Goal: Task Accomplishment & Management: Complete application form

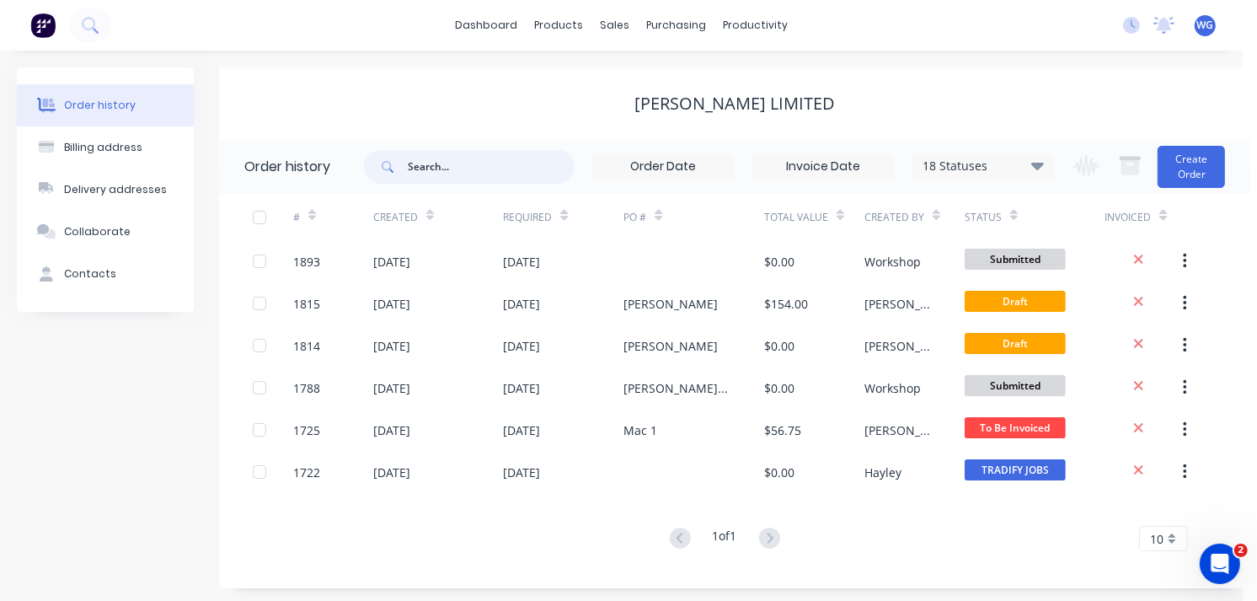
click at [430, 168] on input "text" at bounding box center [491, 167] width 167 height 34
type input "proclass"
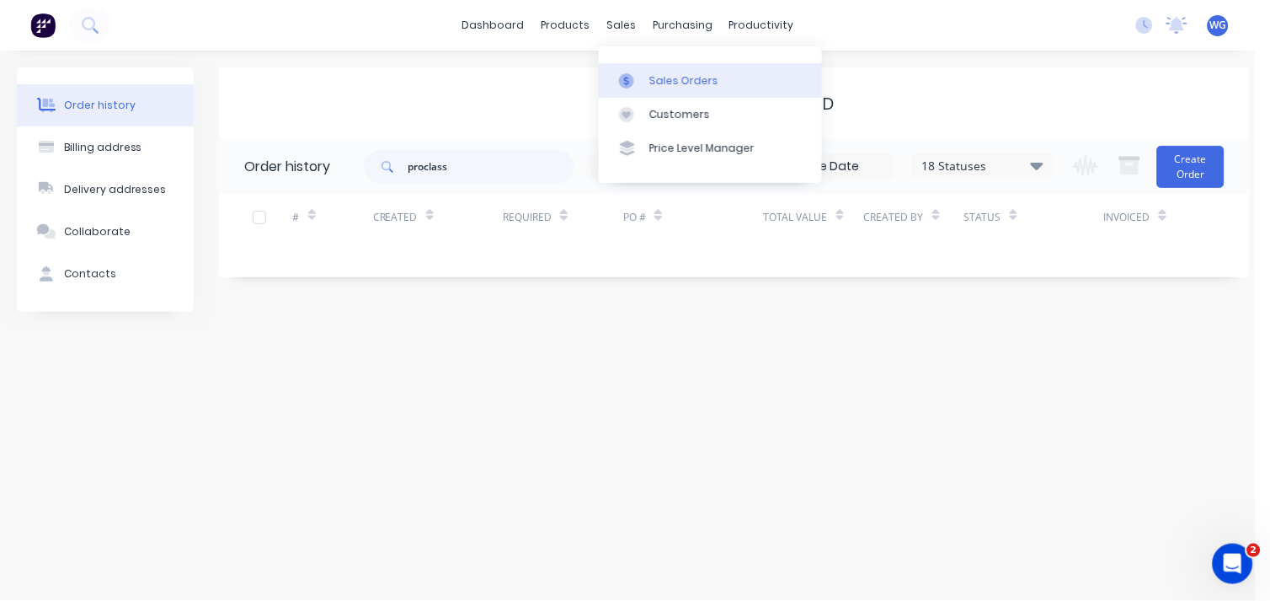
click at [650, 74] on div "Sales Orders" at bounding box center [684, 80] width 69 height 15
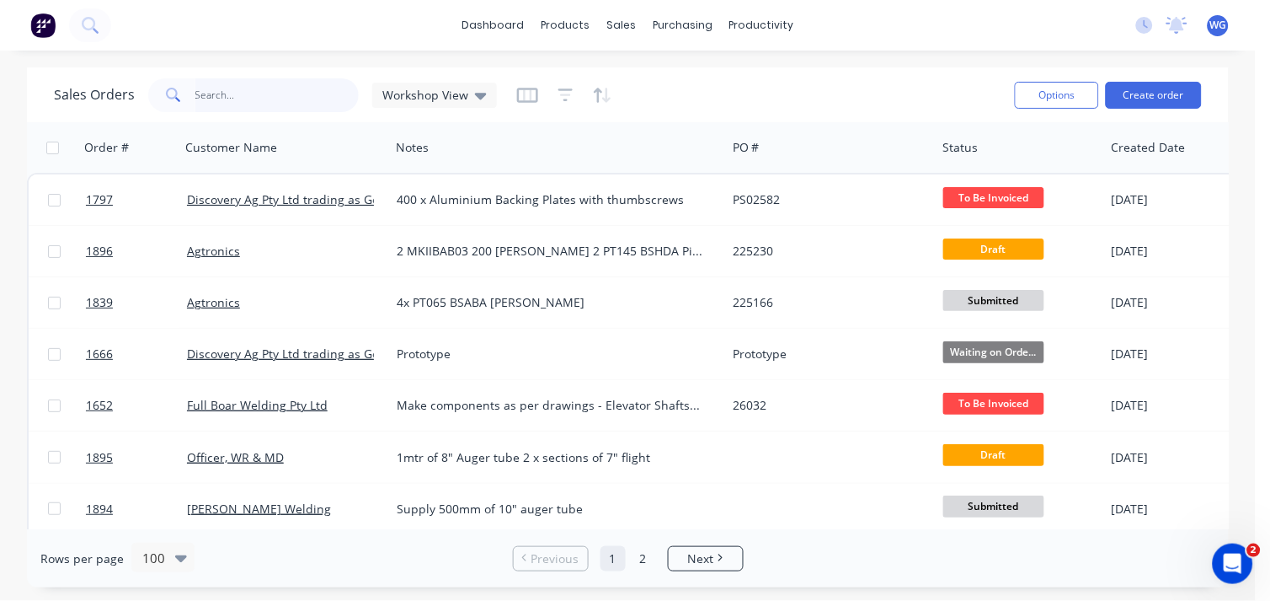
click at [206, 99] on input "text" at bounding box center [277, 95] width 164 height 34
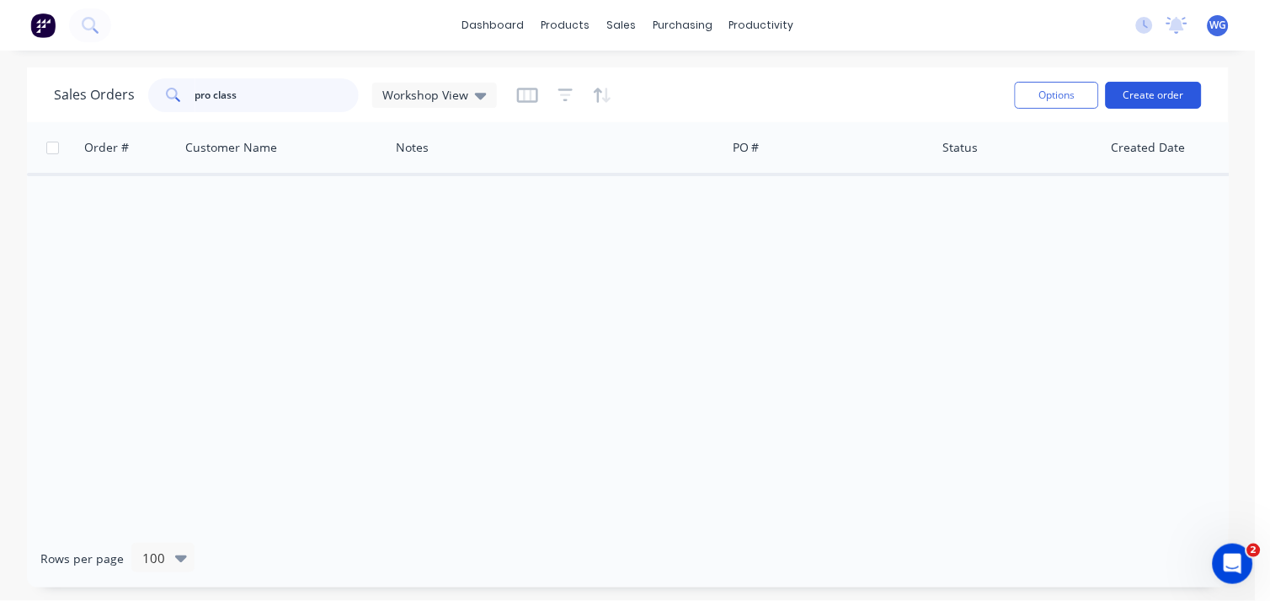
type input "pro class"
click at [1135, 95] on button "Create order" at bounding box center [1154, 95] width 96 height 27
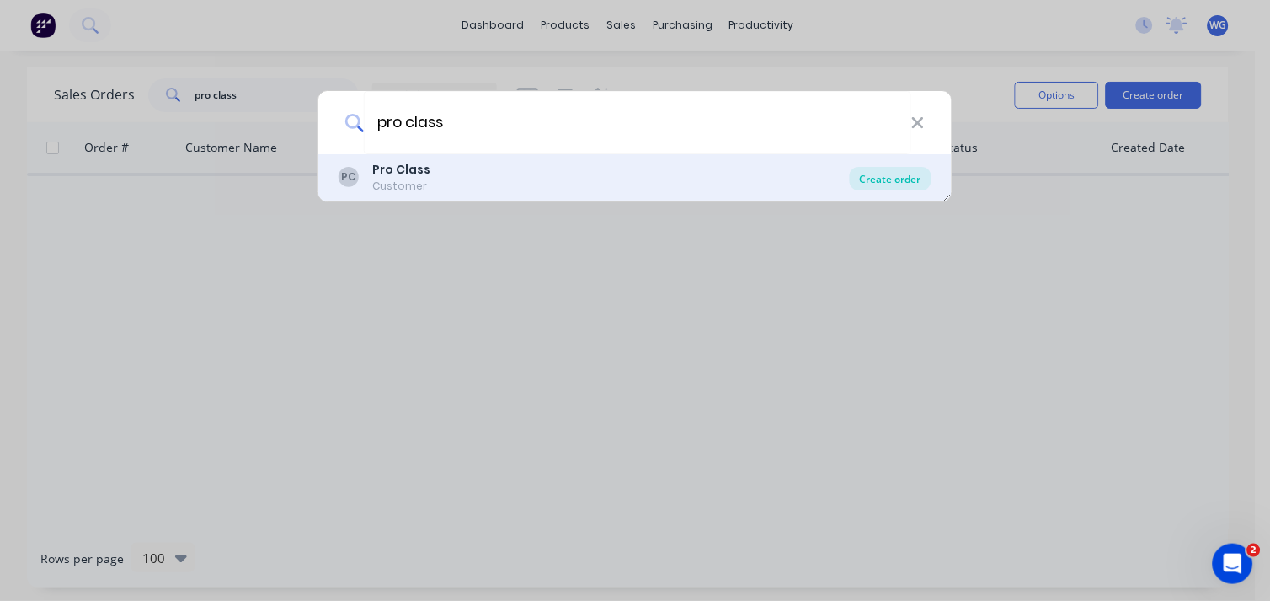
type input "pro class"
click at [900, 173] on div "Create order" at bounding box center [891, 179] width 82 height 24
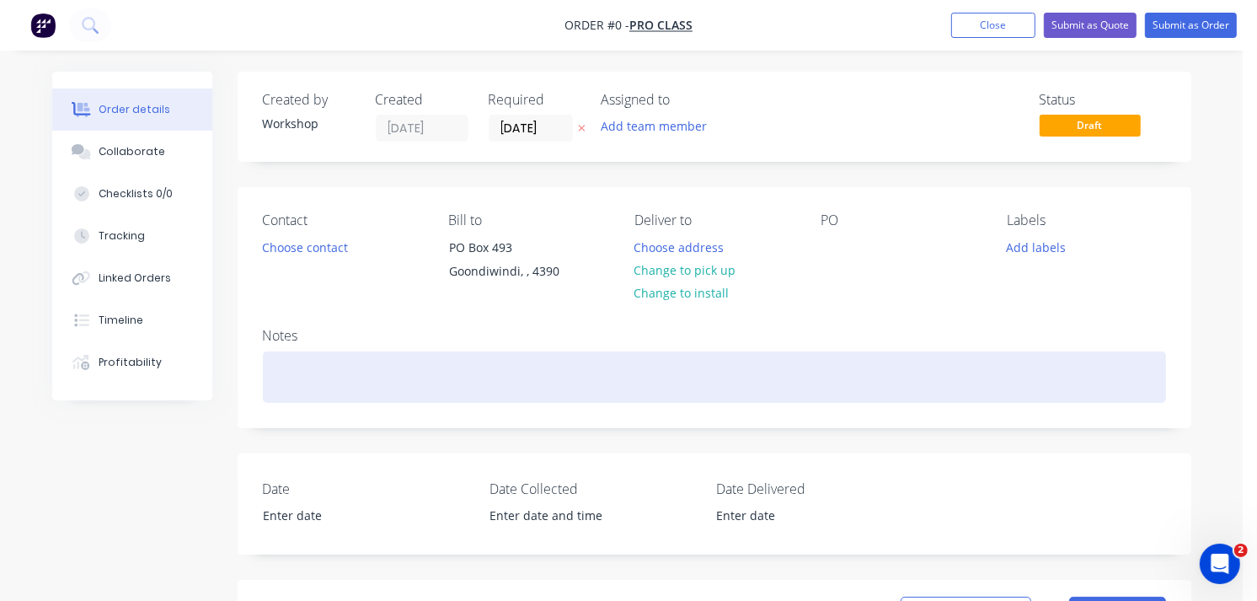
click at [265, 377] on div at bounding box center [714, 376] width 903 height 51
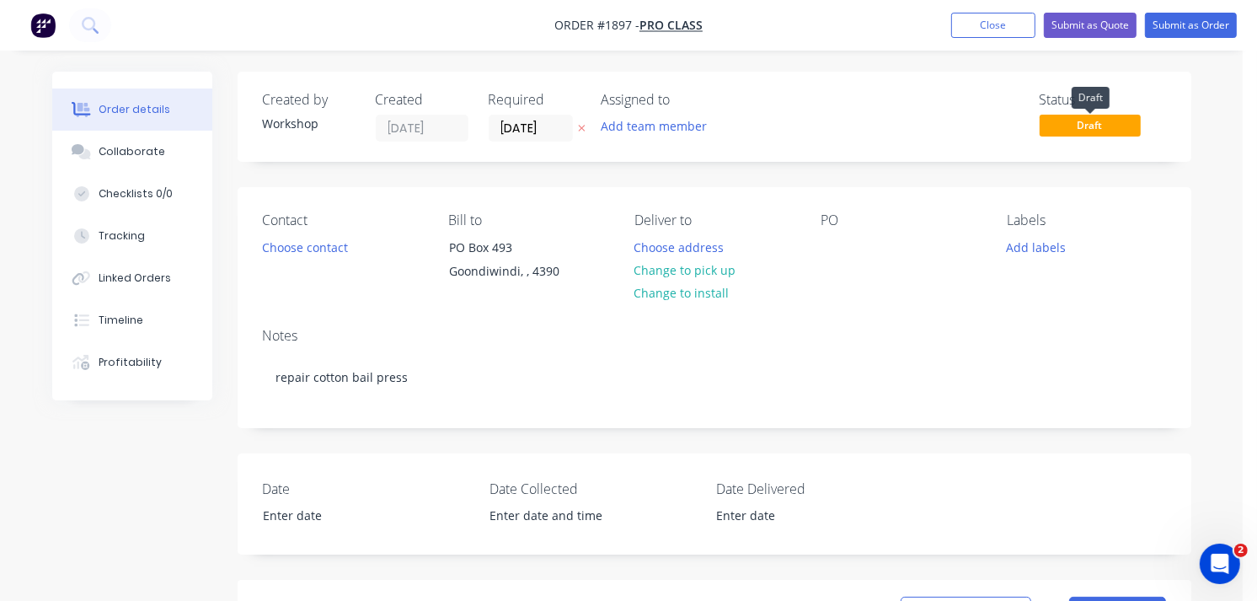
click at [1093, 133] on span "Draft" at bounding box center [1090, 125] width 101 height 21
click at [1182, 31] on button "Submit as Order" at bounding box center [1191, 25] width 92 height 25
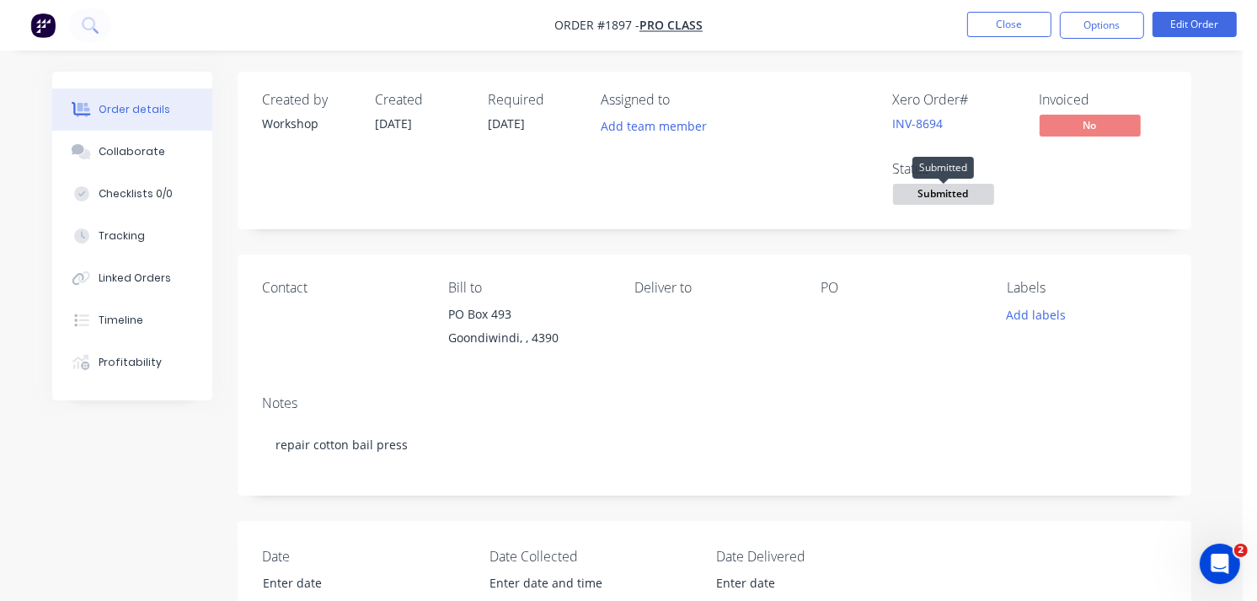
click at [950, 191] on span "Submitted" at bounding box center [943, 194] width 101 height 21
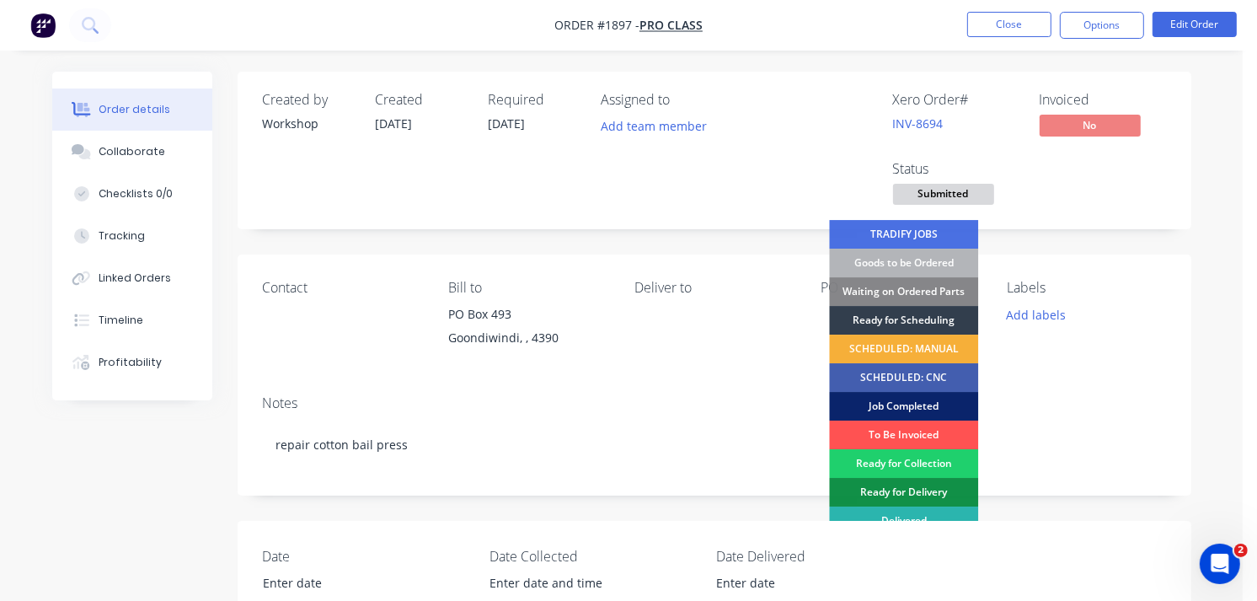
click at [889, 402] on div "Job Completed" at bounding box center [903, 406] width 149 height 29
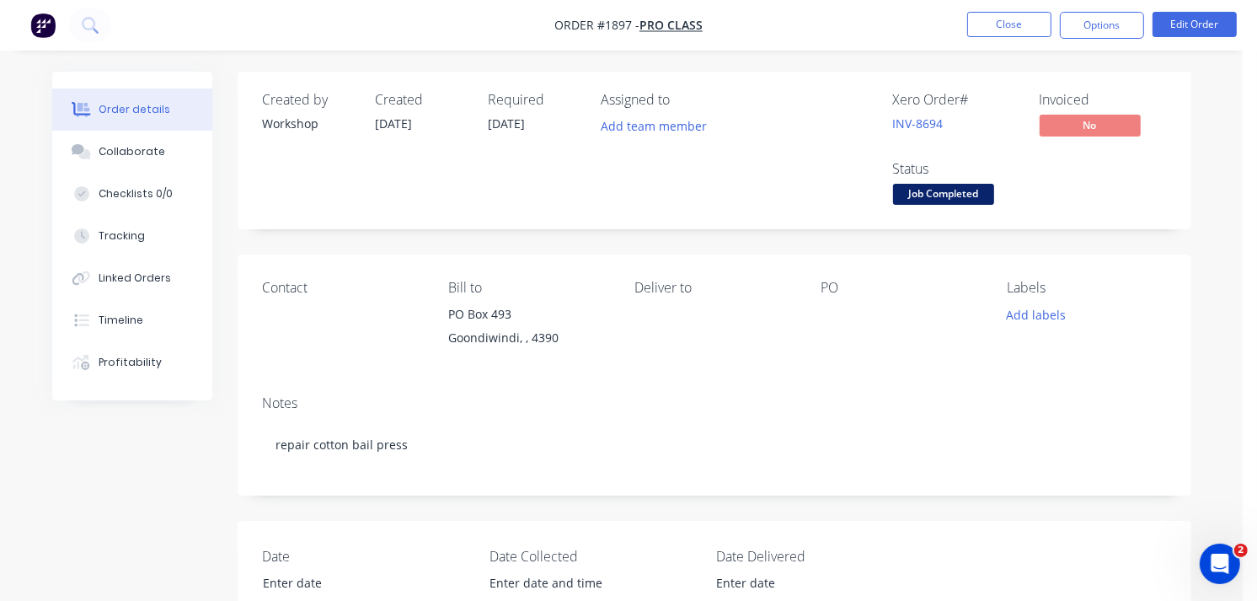
click at [43, 29] on img "button" at bounding box center [42, 25] width 25 height 25
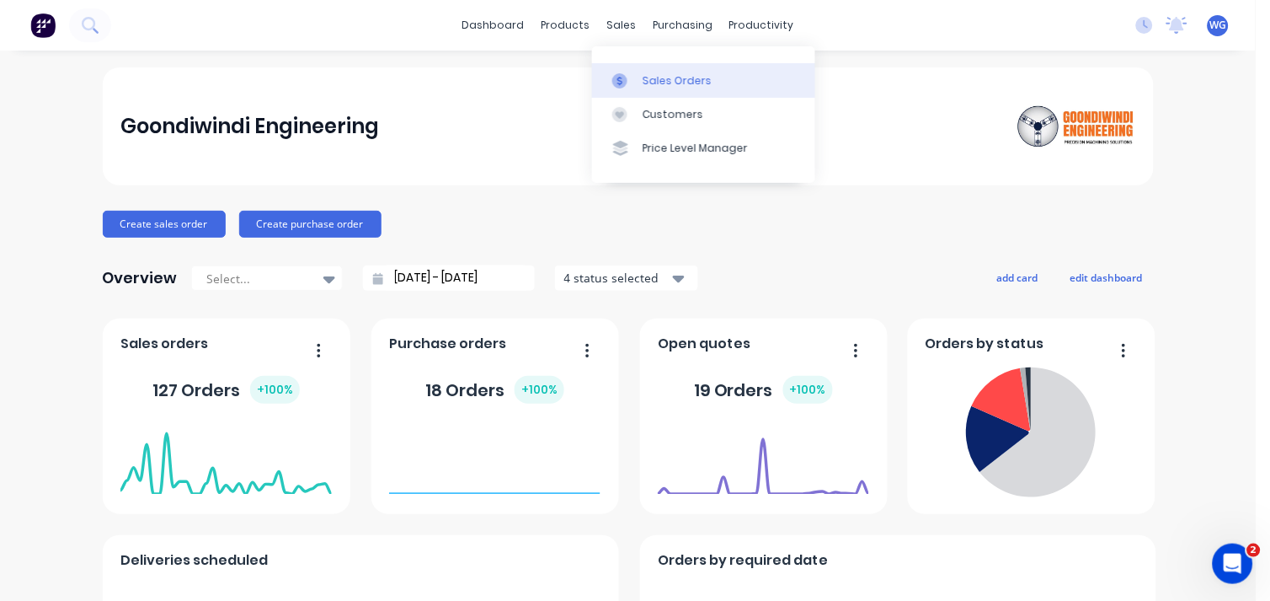
click at [659, 73] on div "Sales Orders" at bounding box center [677, 80] width 69 height 15
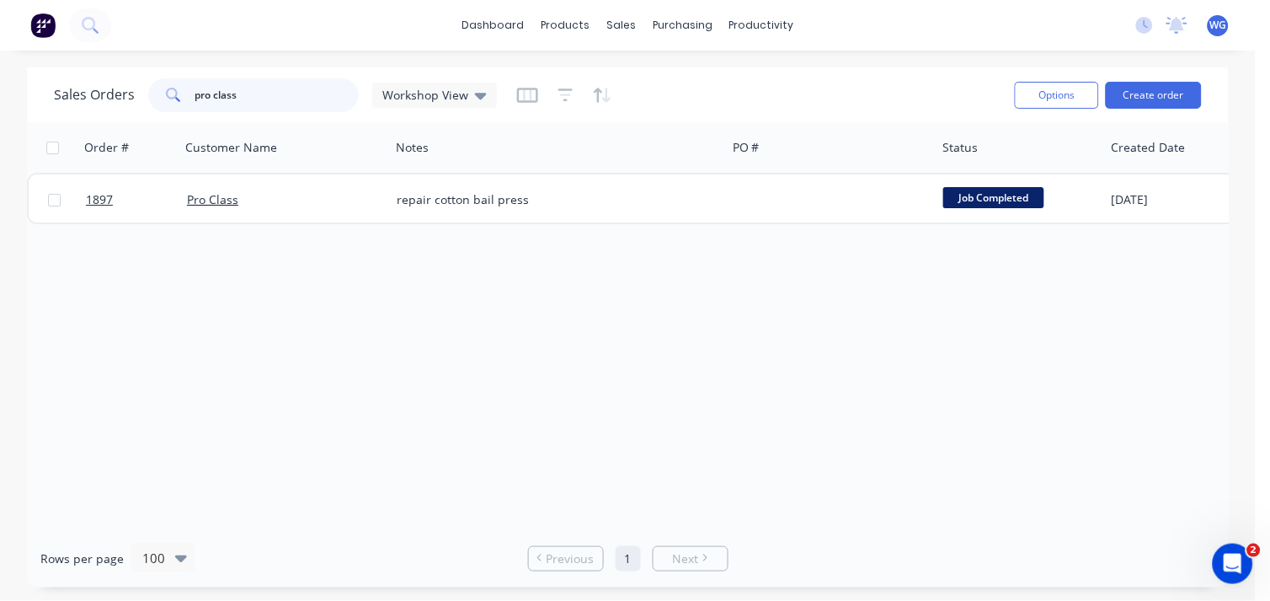
drag, startPoint x: 282, startPoint y: 101, endPoint x: 146, endPoint y: 105, distance: 136.5
click at [148, 105] on div "pro class" at bounding box center [253, 95] width 211 height 34
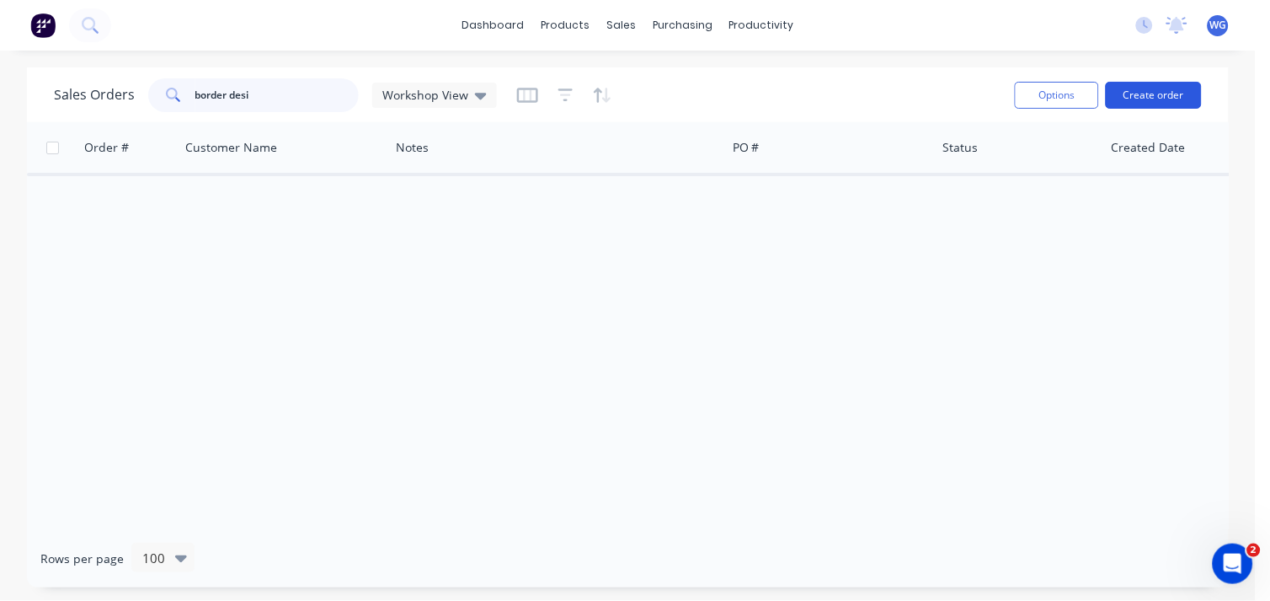
type input "border desi"
click at [1169, 90] on button "Create order" at bounding box center [1154, 95] width 96 height 27
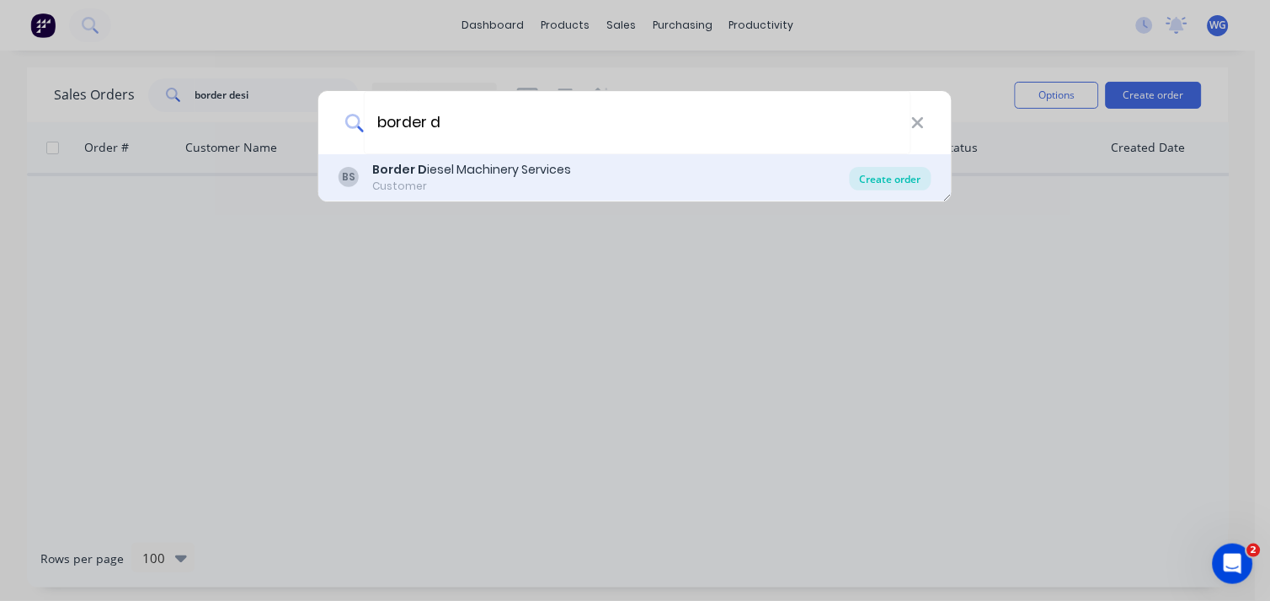
type input "border d"
click at [903, 174] on div "Create order" at bounding box center [891, 179] width 82 height 24
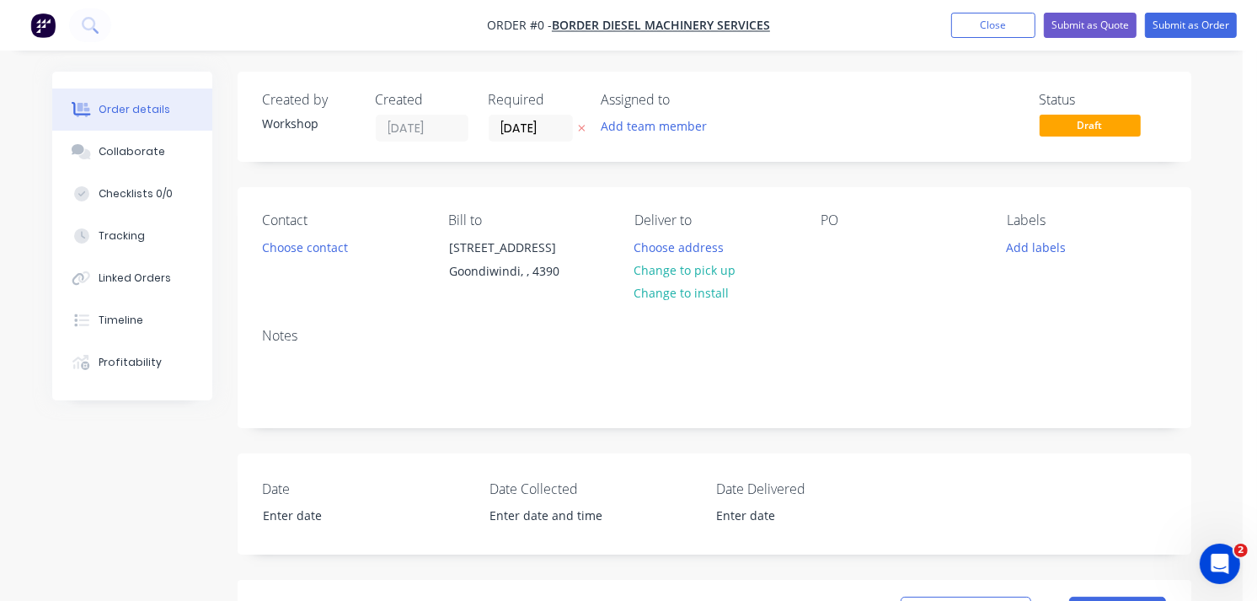
click at [334, 350] on div "Notes" at bounding box center [715, 370] width 954 height 113
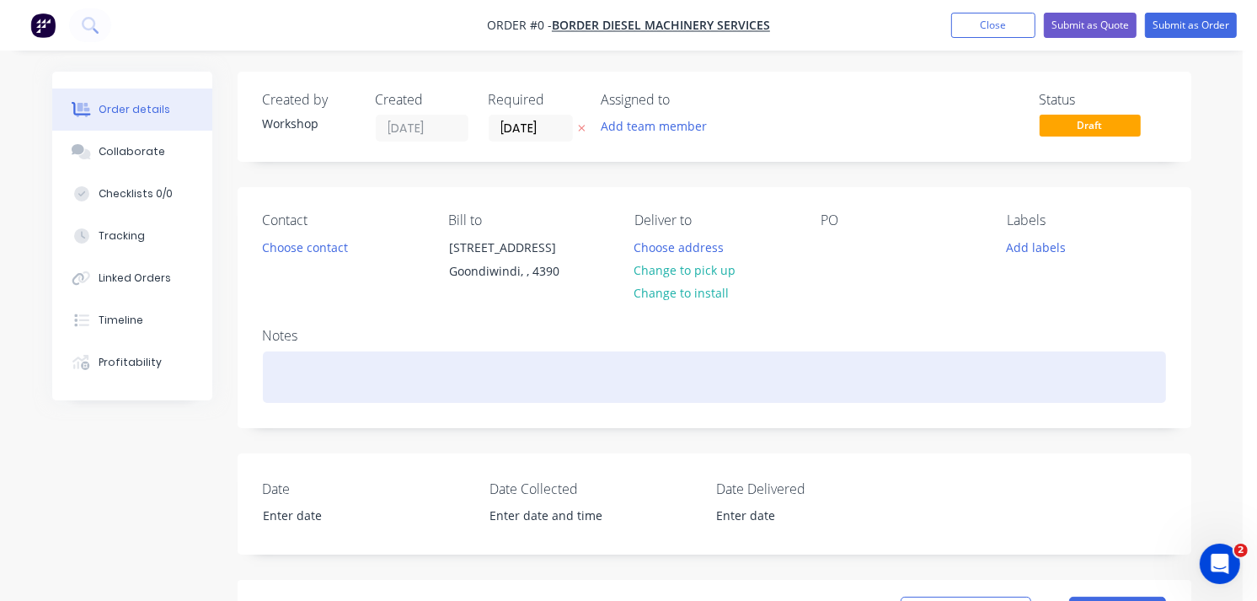
click at [326, 368] on div at bounding box center [714, 376] width 903 height 51
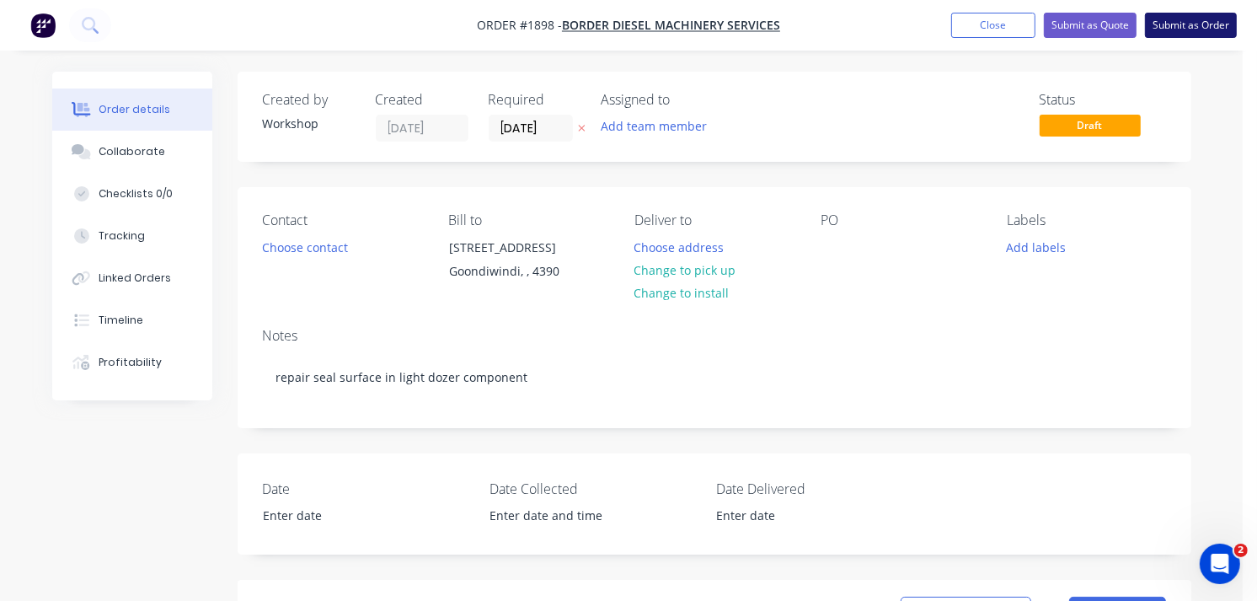
click at [1195, 28] on button "Submit as Order" at bounding box center [1191, 25] width 92 height 25
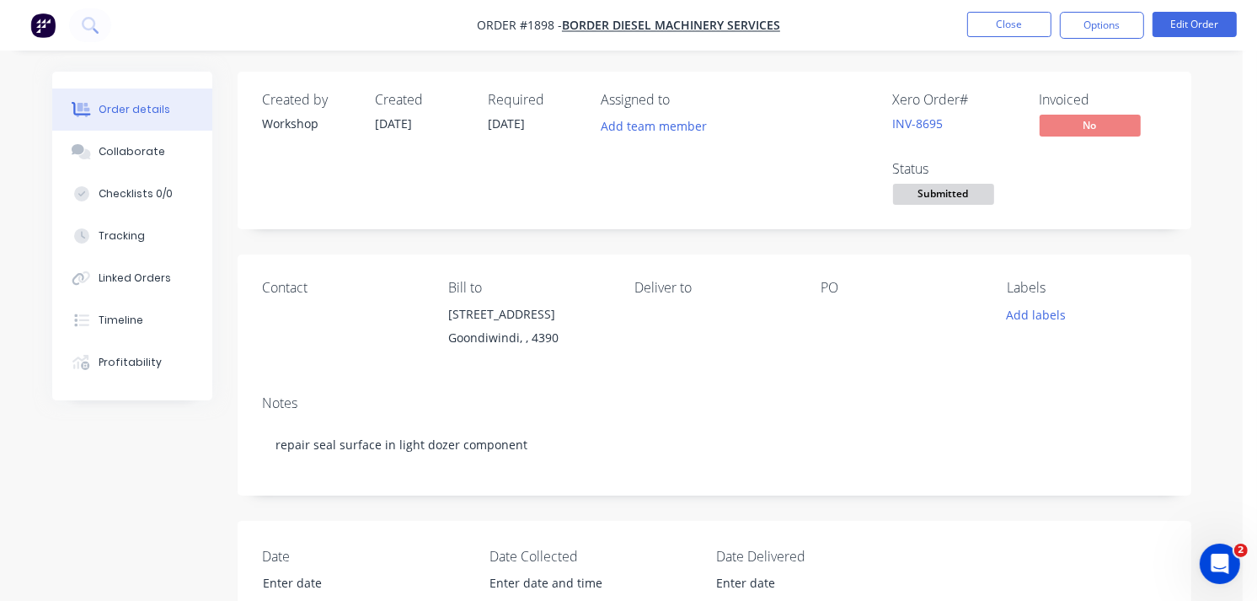
click at [35, 28] on img "button" at bounding box center [42, 25] width 25 height 25
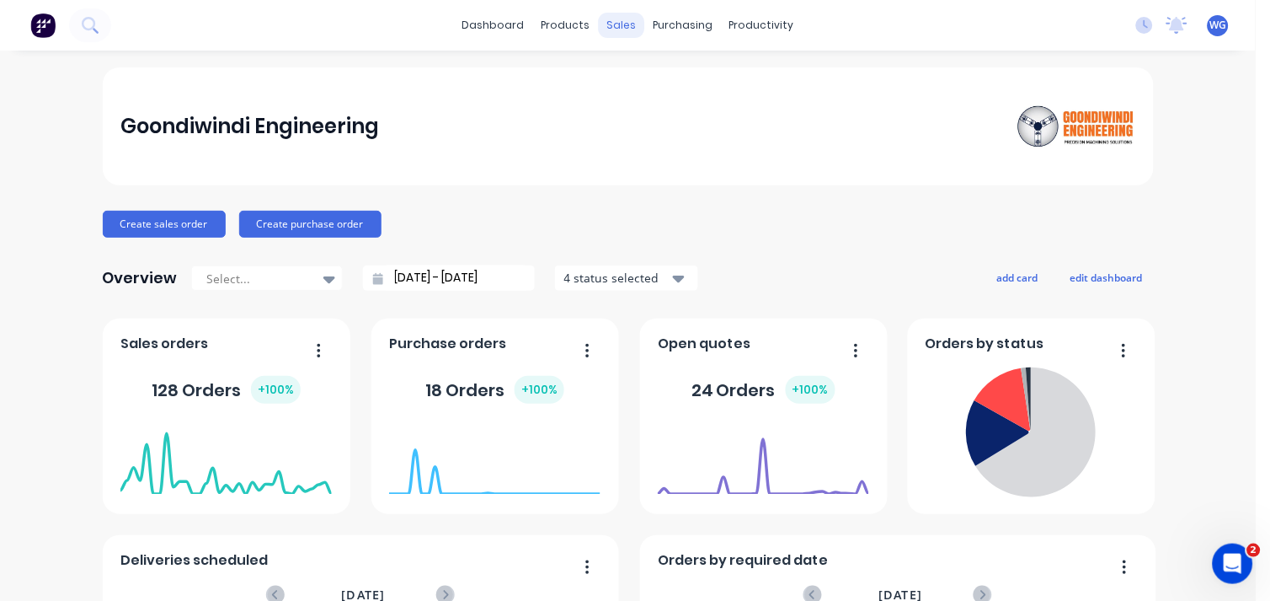
click at [609, 27] on div "sales" at bounding box center [621, 25] width 46 height 25
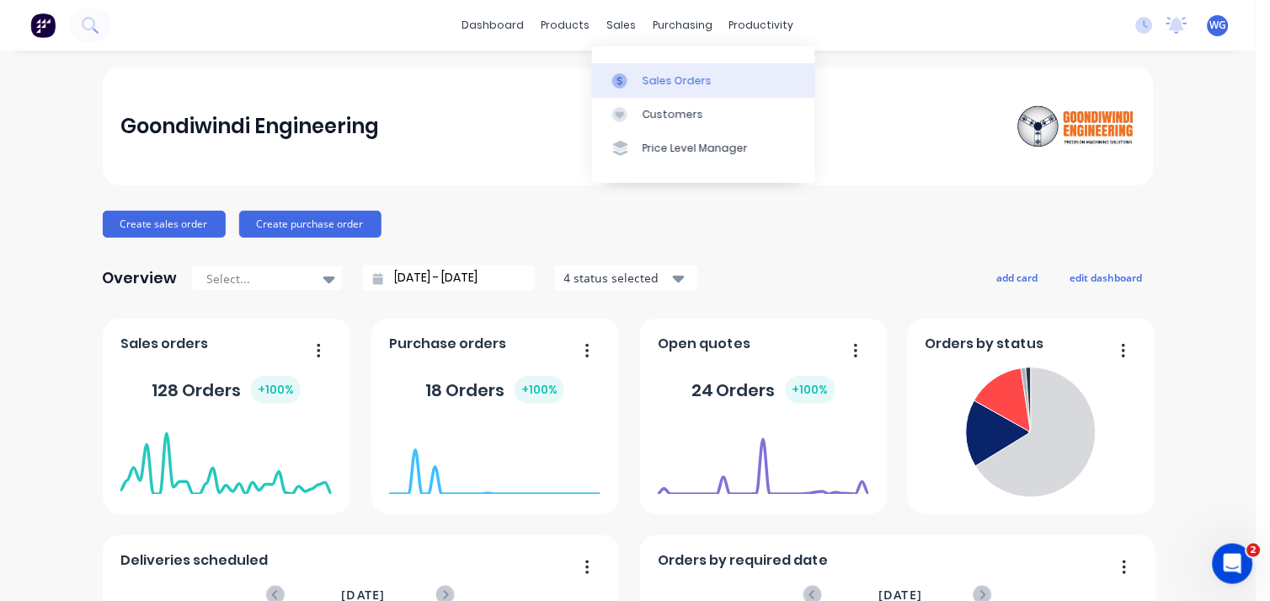
click at [669, 79] on div "Sales Orders" at bounding box center [677, 80] width 69 height 15
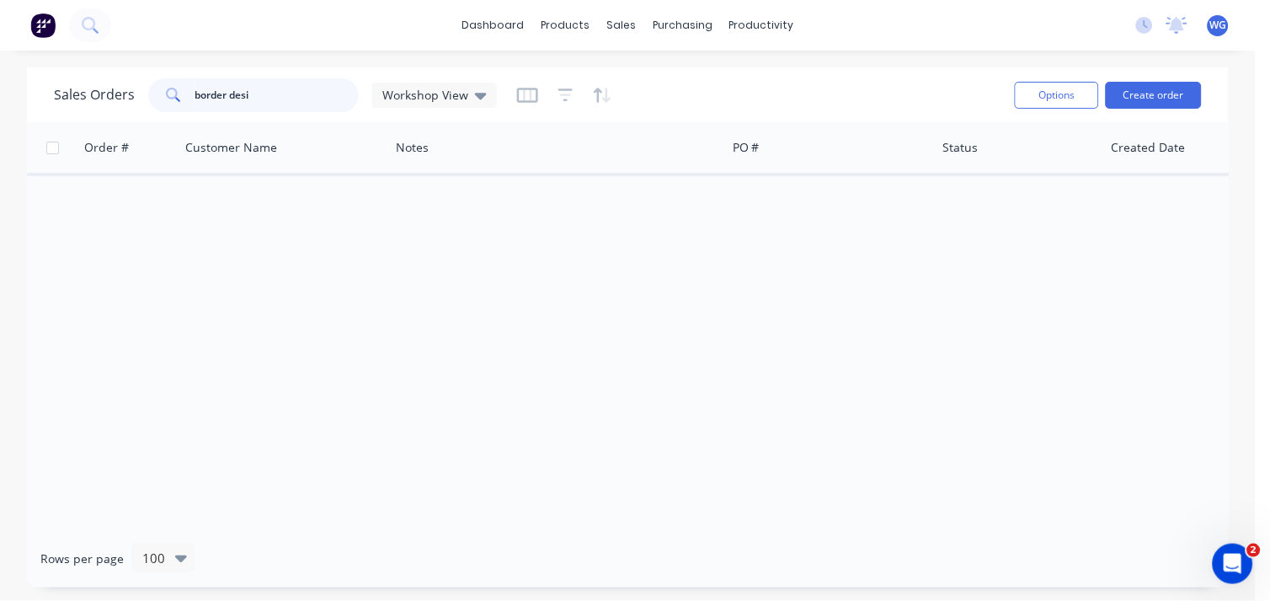
drag, startPoint x: 278, startPoint y: 94, endPoint x: 136, endPoint y: 104, distance: 142.7
click at [136, 104] on div "Sales Orders border desi Workshop View" at bounding box center [275, 95] width 443 height 34
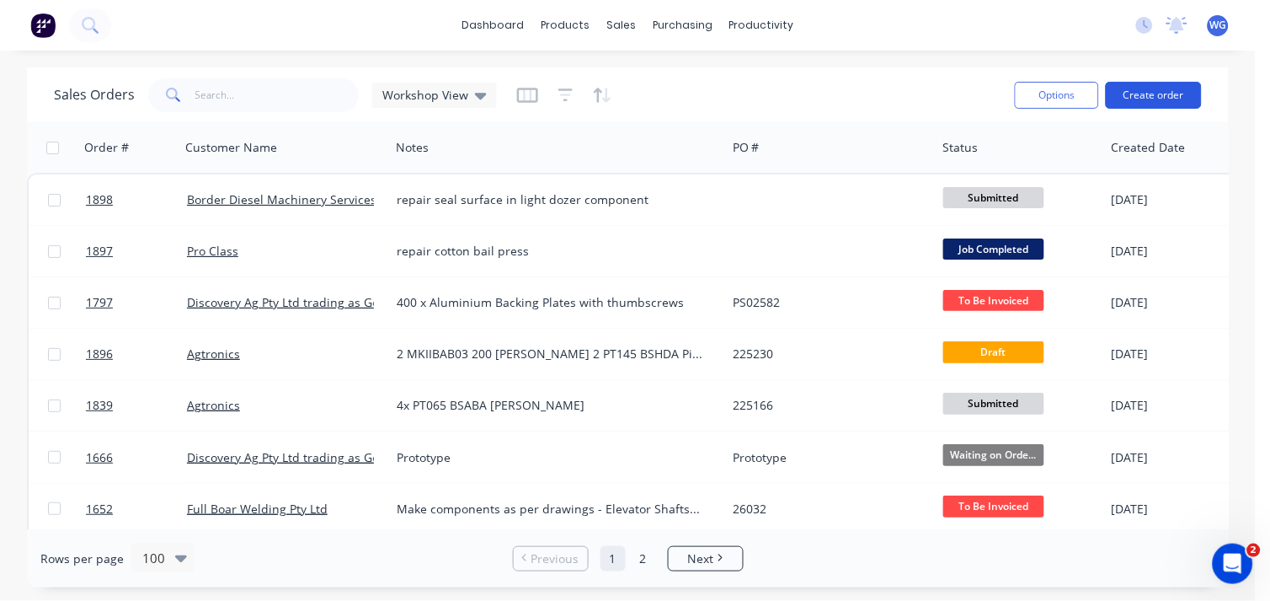
click at [1153, 106] on button "Create order" at bounding box center [1154, 95] width 96 height 27
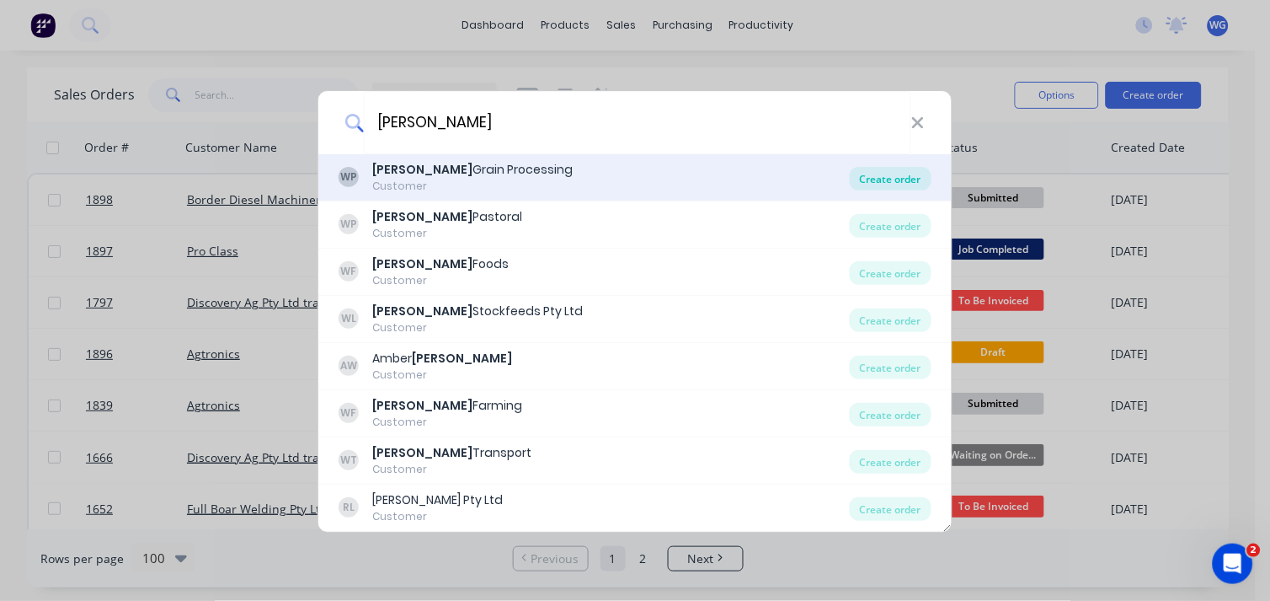
type input "[PERSON_NAME]"
click at [885, 175] on div "Create order" at bounding box center [891, 179] width 82 height 24
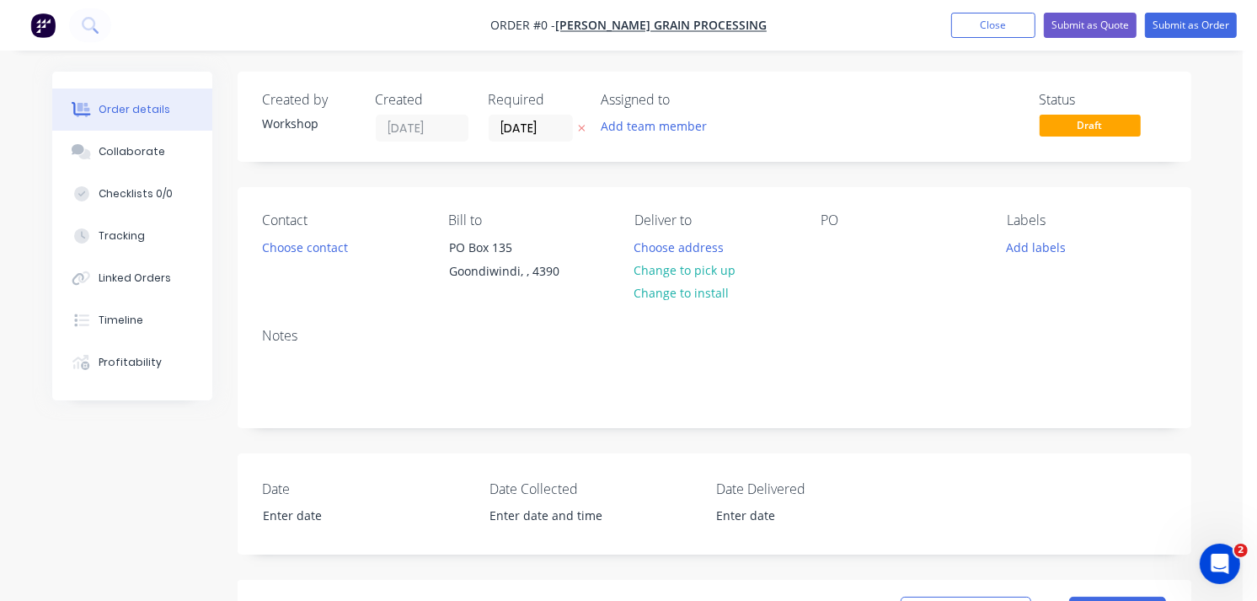
click at [831, 230] on div "PO" at bounding box center [900, 250] width 159 height 77
click at [835, 217] on div "PO" at bounding box center [900, 220] width 159 height 16
click at [837, 246] on div at bounding box center [834, 247] width 27 height 24
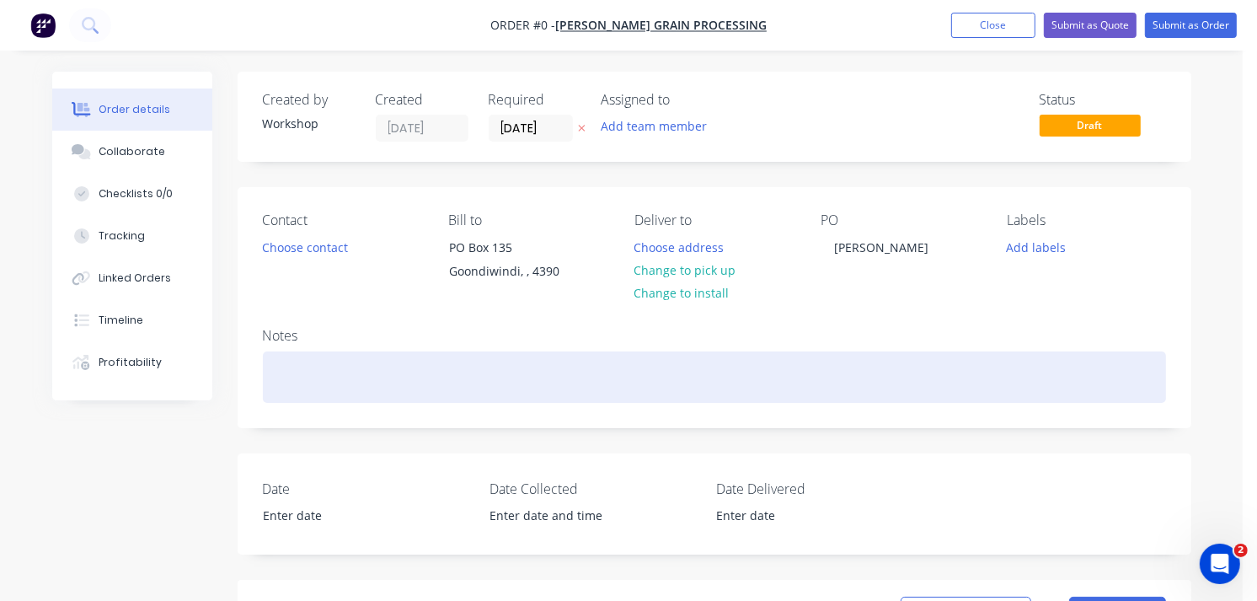
click at [333, 361] on div "Order details Collaborate Checklists 0/0 Tracking Linked Orders Timeline Profit…" at bounding box center [621, 599] width 1173 height 1055
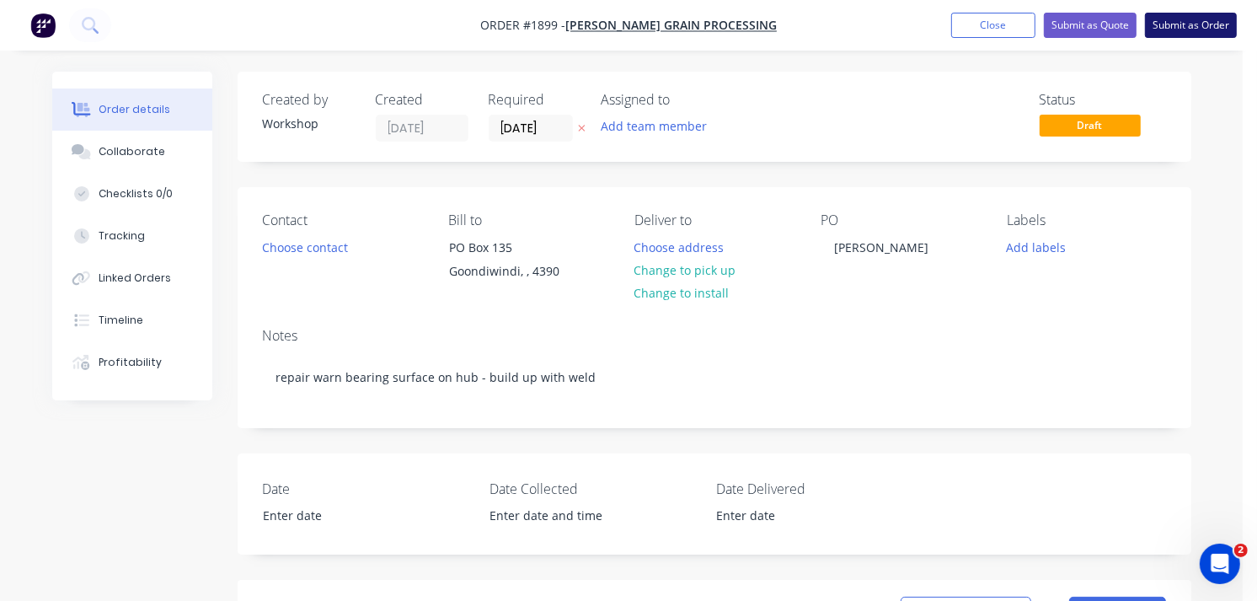
click at [1215, 22] on button "Submit as Order" at bounding box center [1191, 25] width 92 height 25
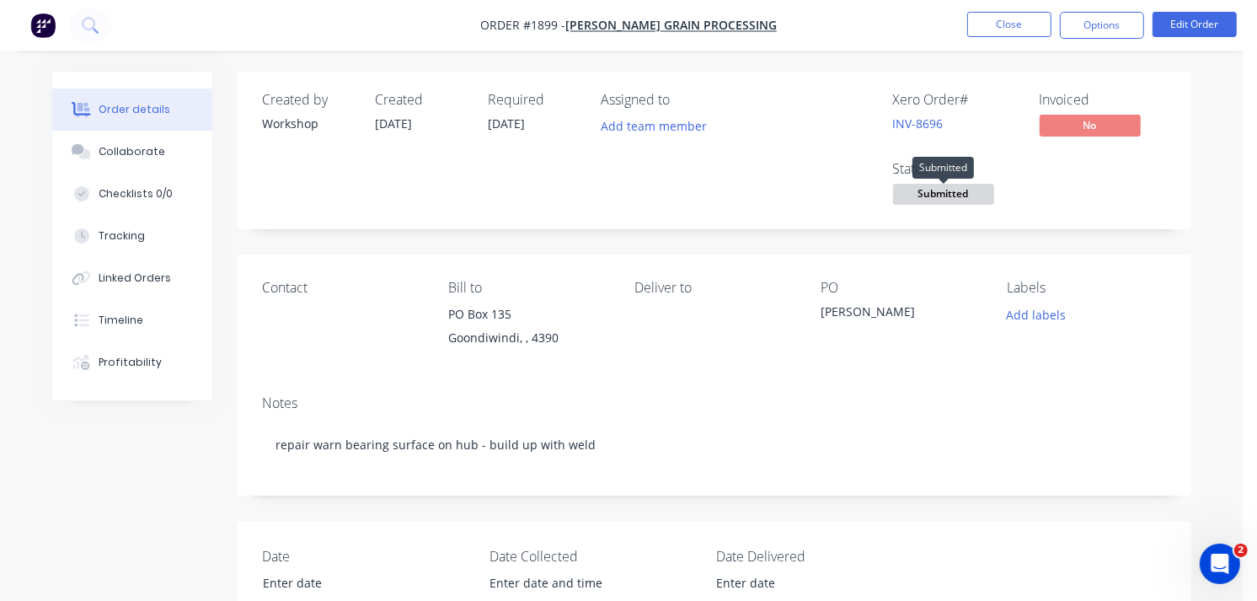
click at [906, 192] on span "Submitted" at bounding box center [943, 194] width 101 height 21
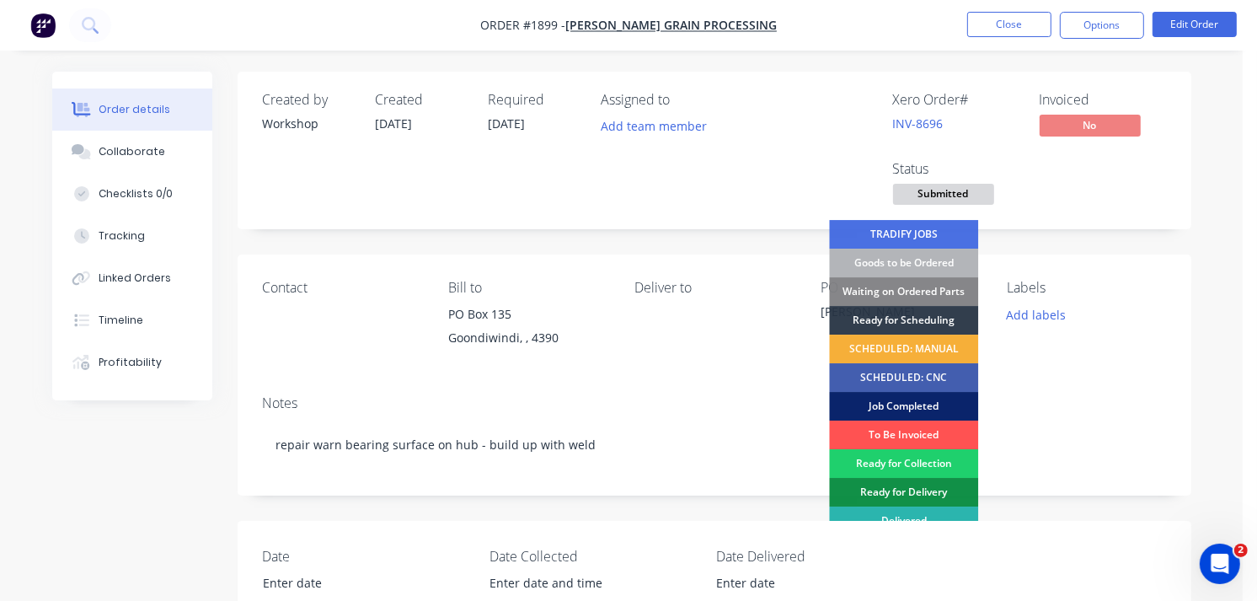
click at [899, 402] on div "Job Completed" at bounding box center [903, 406] width 149 height 29
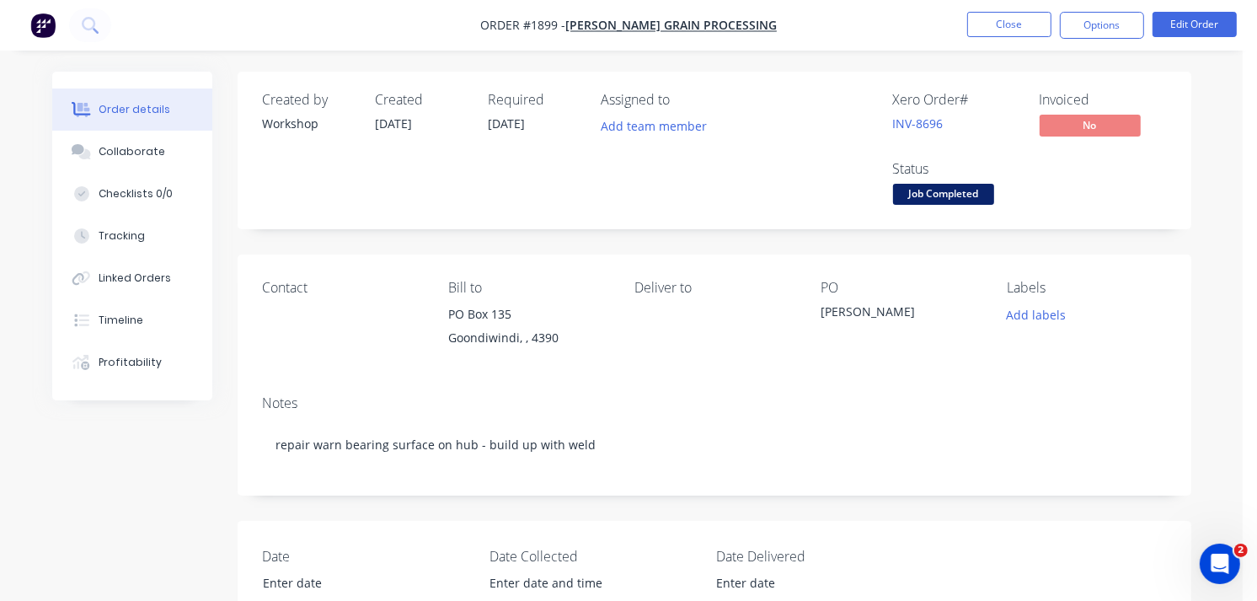
click at [45, 21] on img "button" at bounding box center [42, 25] width 25 height 25
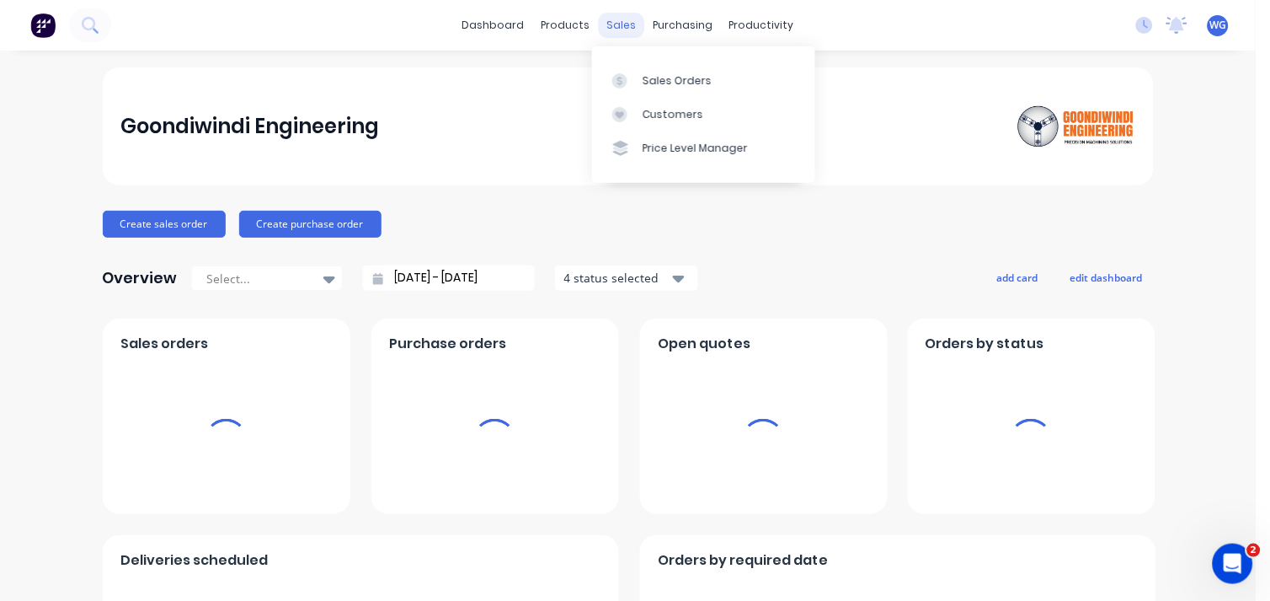
click at [609, 22] on div "sales" at bounding box center [621, 25] width 46 height 25
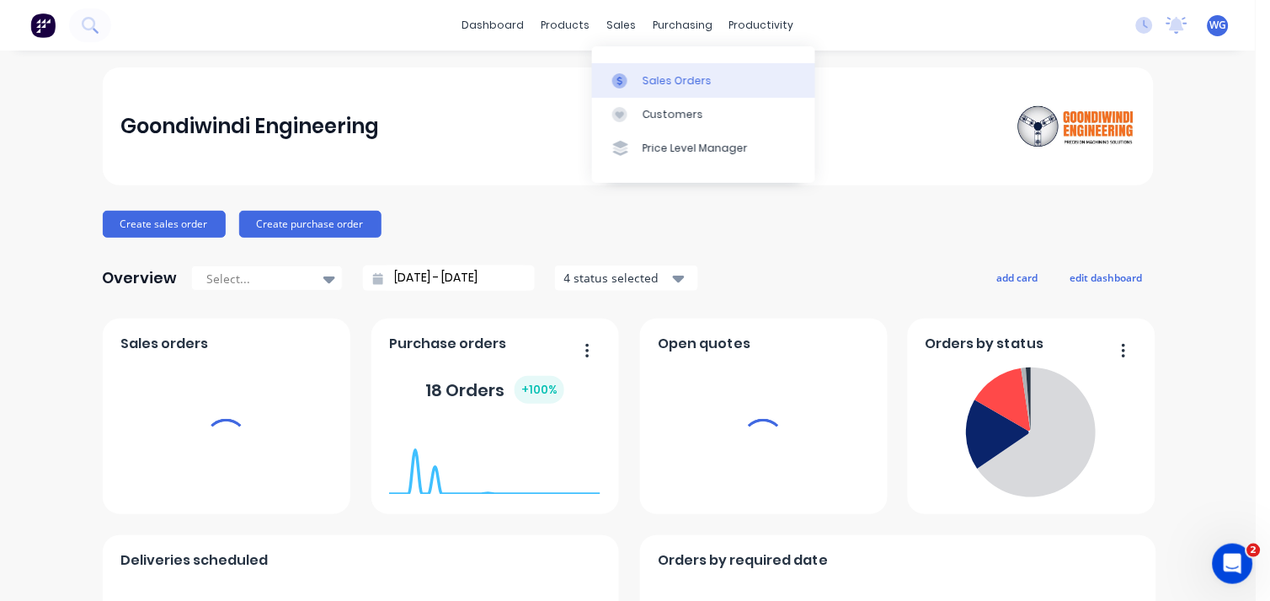
click at [641, 79] on link "Sales Orders" at bounding box center [703, 80] width 223 height 34
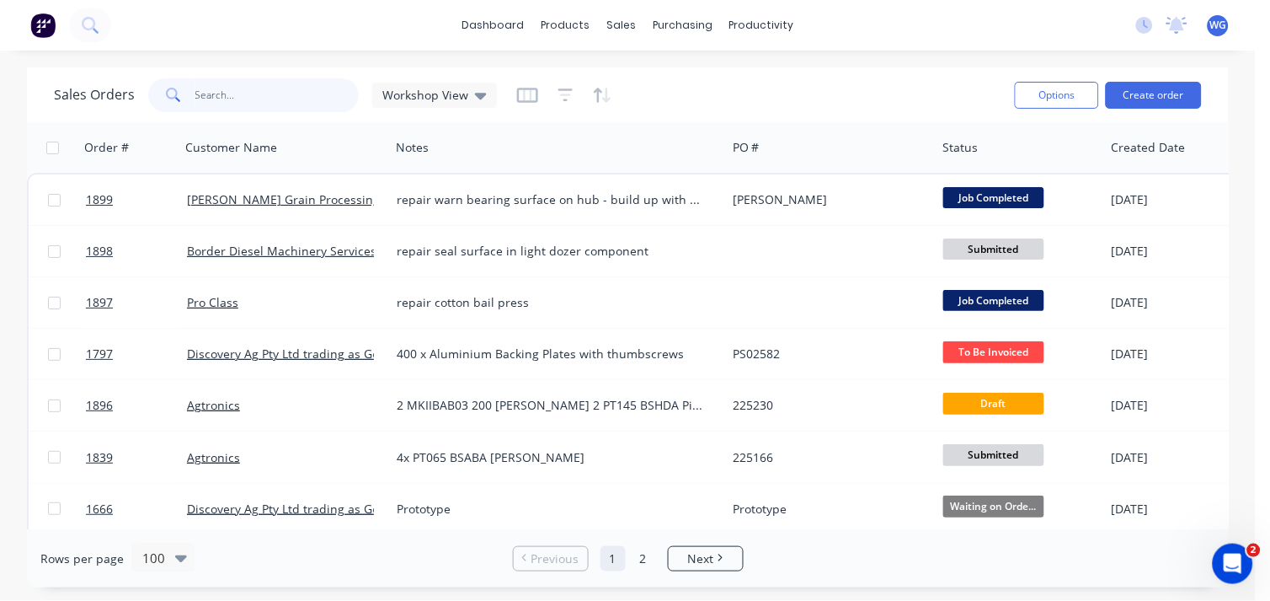
click at [242, 105] on input "text" at bounding box center [277, 95] width 164 height 34
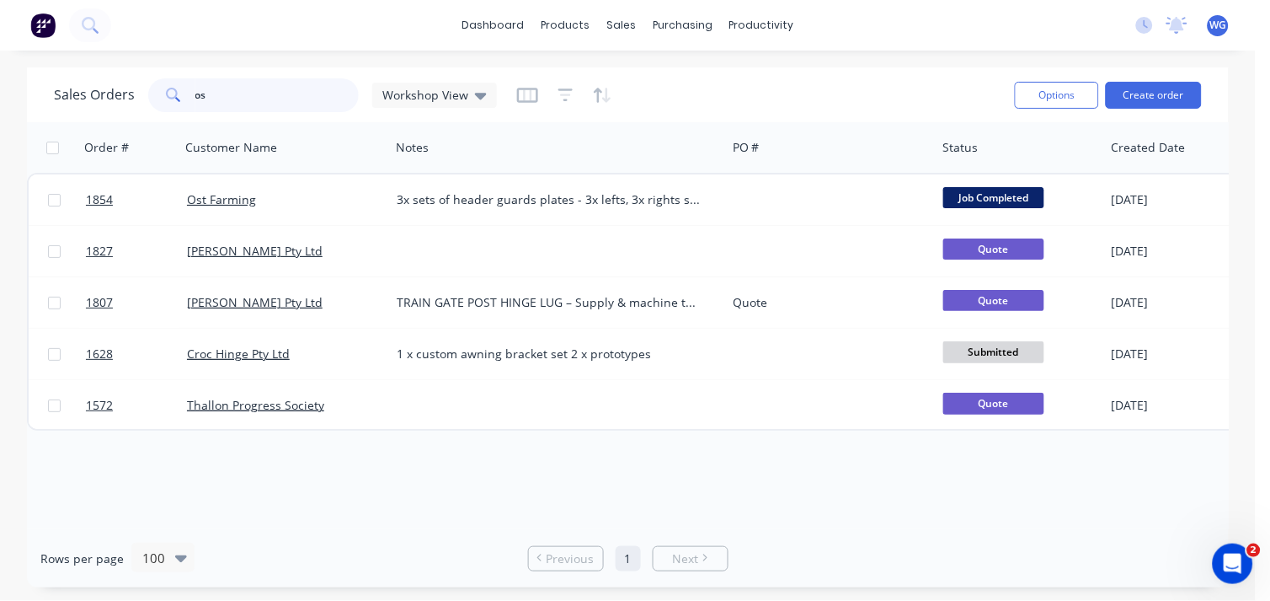
type input "o"
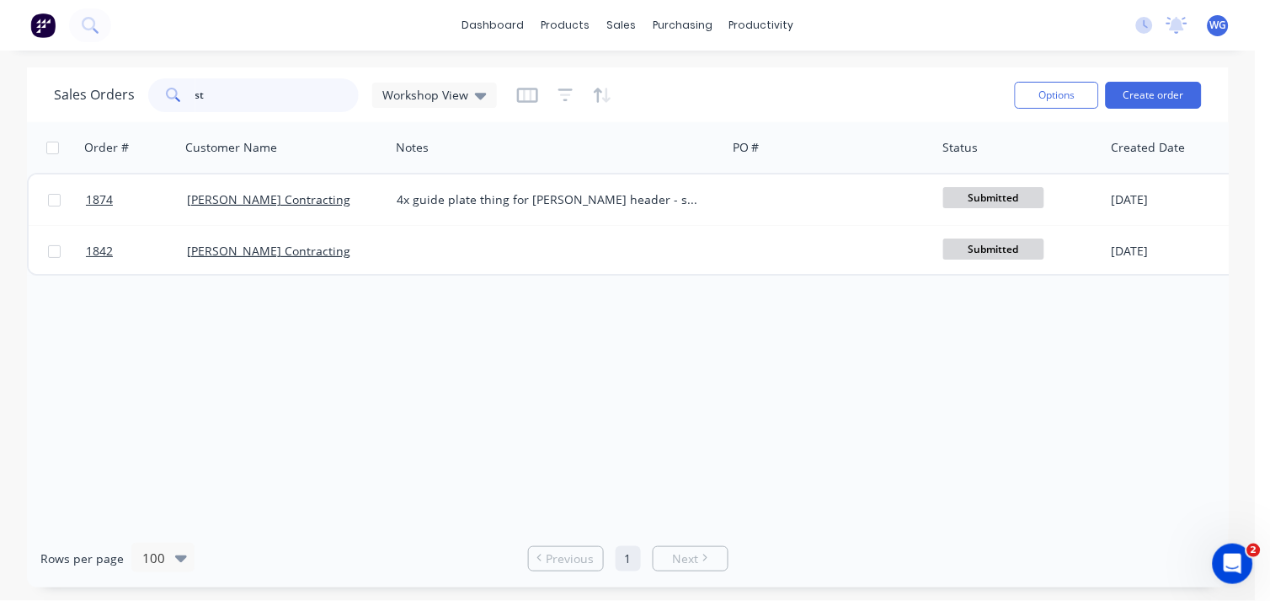
type input "s"
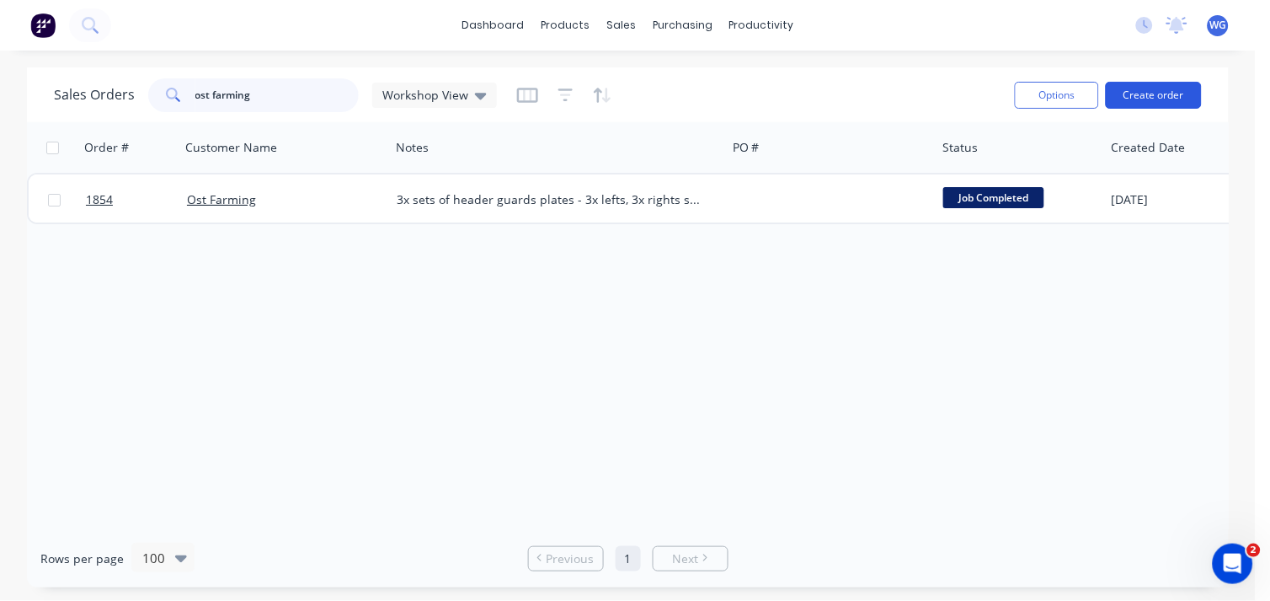
type input "ost farming"
click at [1147, 95] on button "Create order" at bounding box center [1154, 95] width 96 height 27
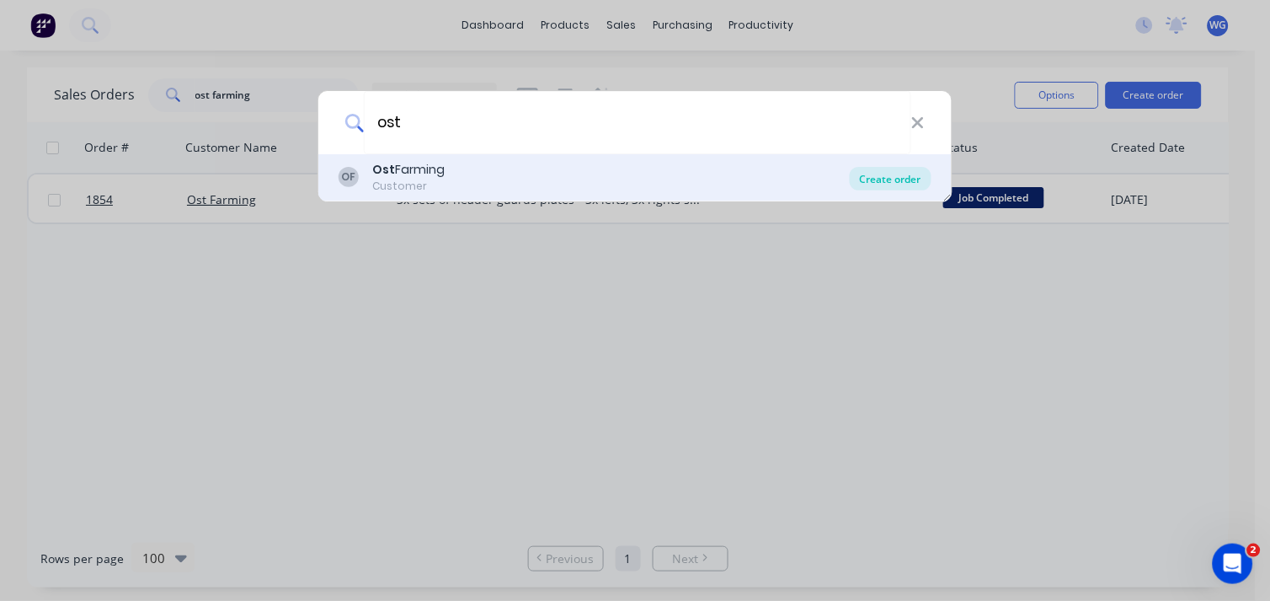
type input "ost"
click at [893, 182] on div "Create order" at bounding box center [891, 179] width 82 height 24
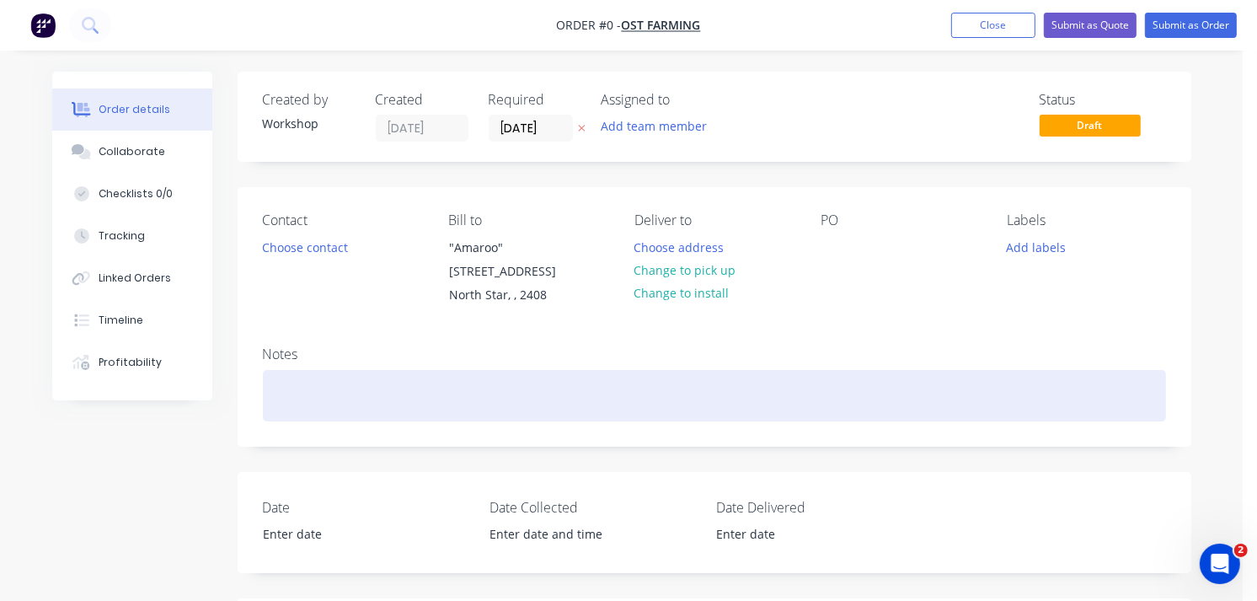
click at [367, 398] on div at bounding box center [714, 395] width 903 height 51
click at [472, 400] on div "repair header sheathe" at bounding box center [714, 395] width 903 height 51
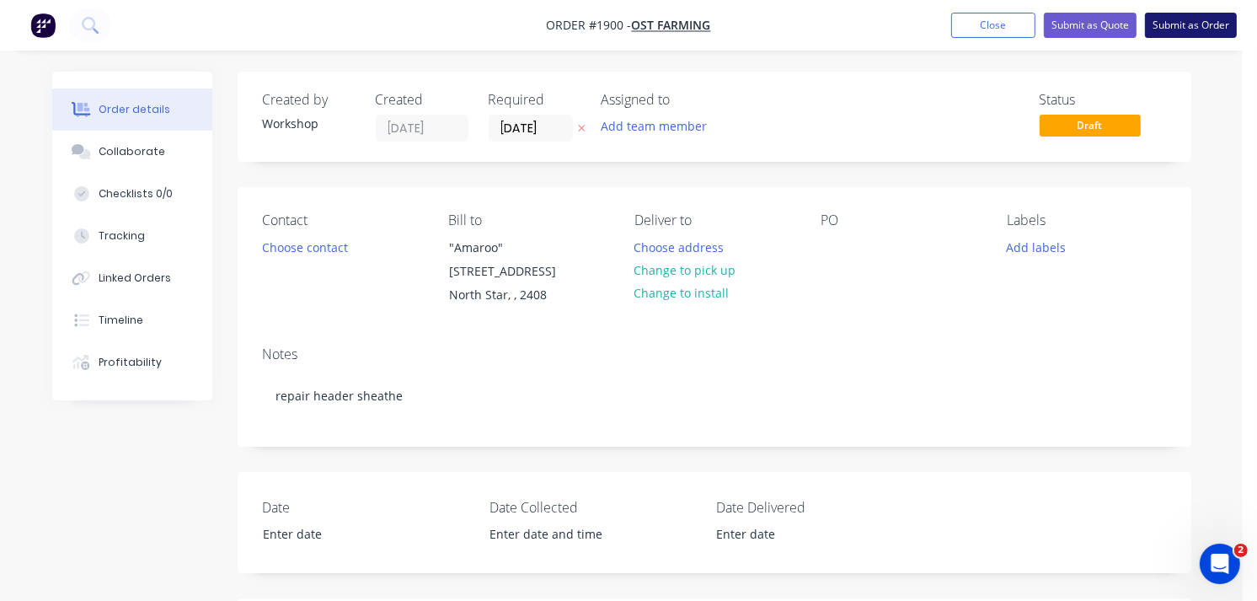
click at [1174, 32] on button "Submit as Order" at bounding box center [1191, 25] width 92 height 25
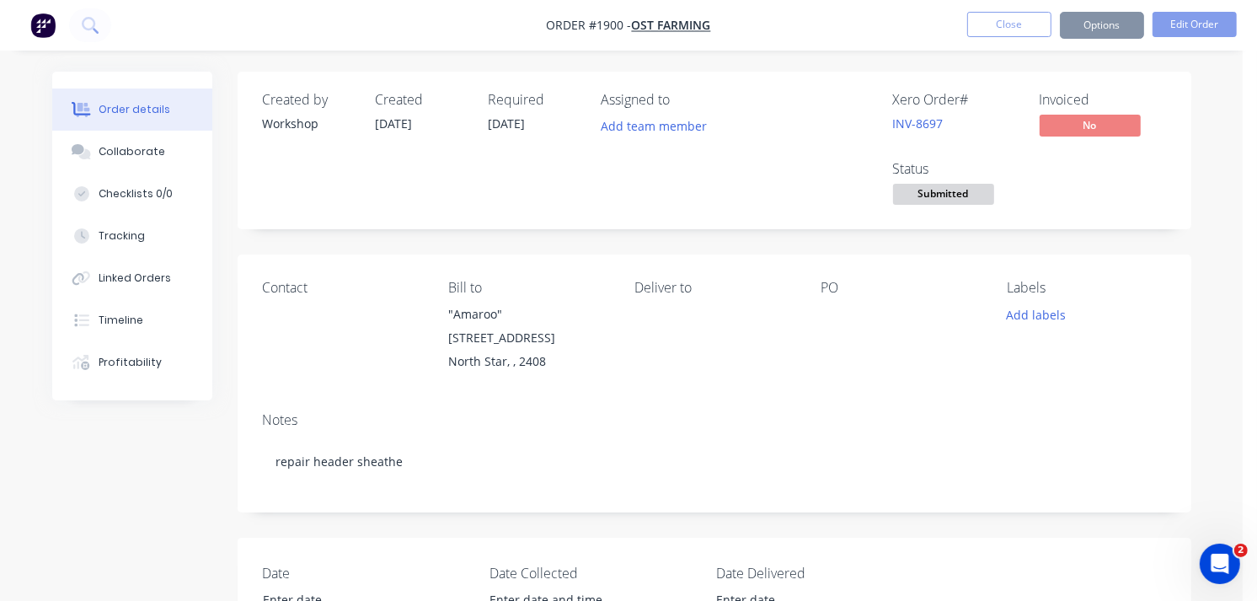
click at [965, 200] on span "Submitted" at bounding box center [943, 194] width 101 height 21
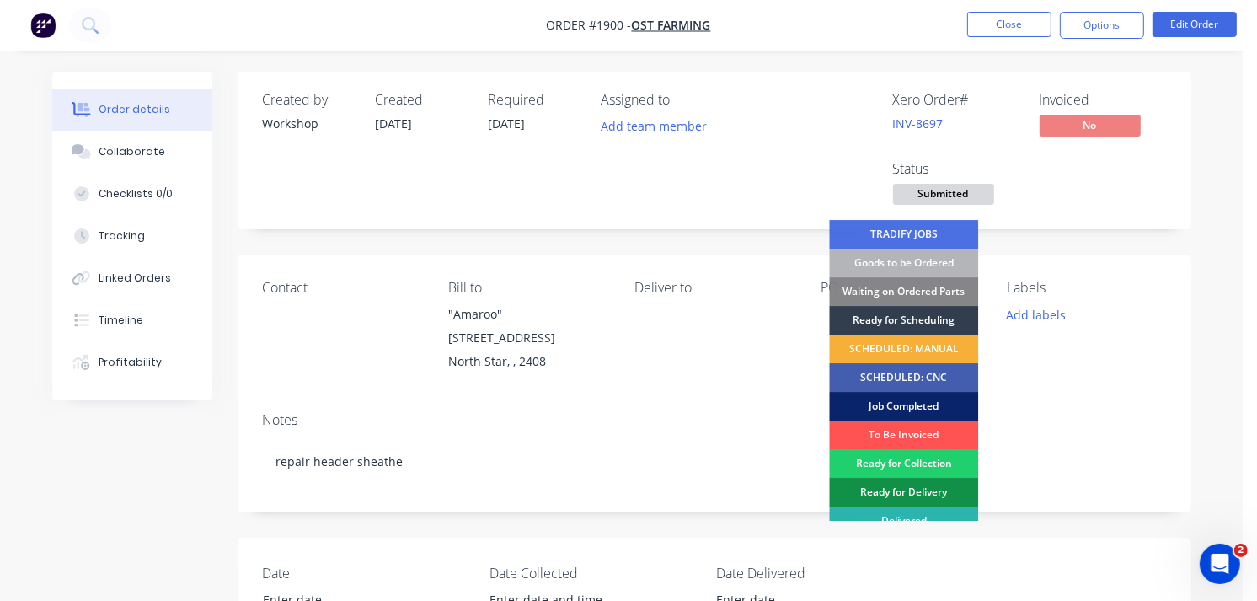
click at [907, 404] on div "Job Completed" at bounding box center [903, 406] width 149 height 29
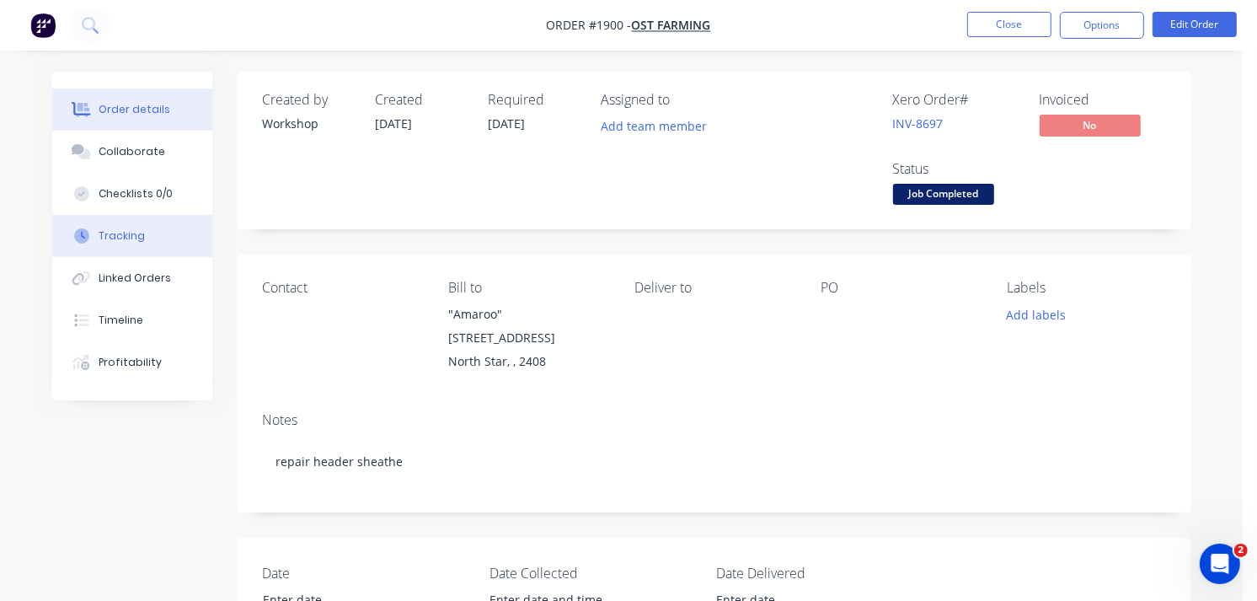
click at [128, 224] on button "Tracking" at bounding box center [132, 236] width 160 height 42
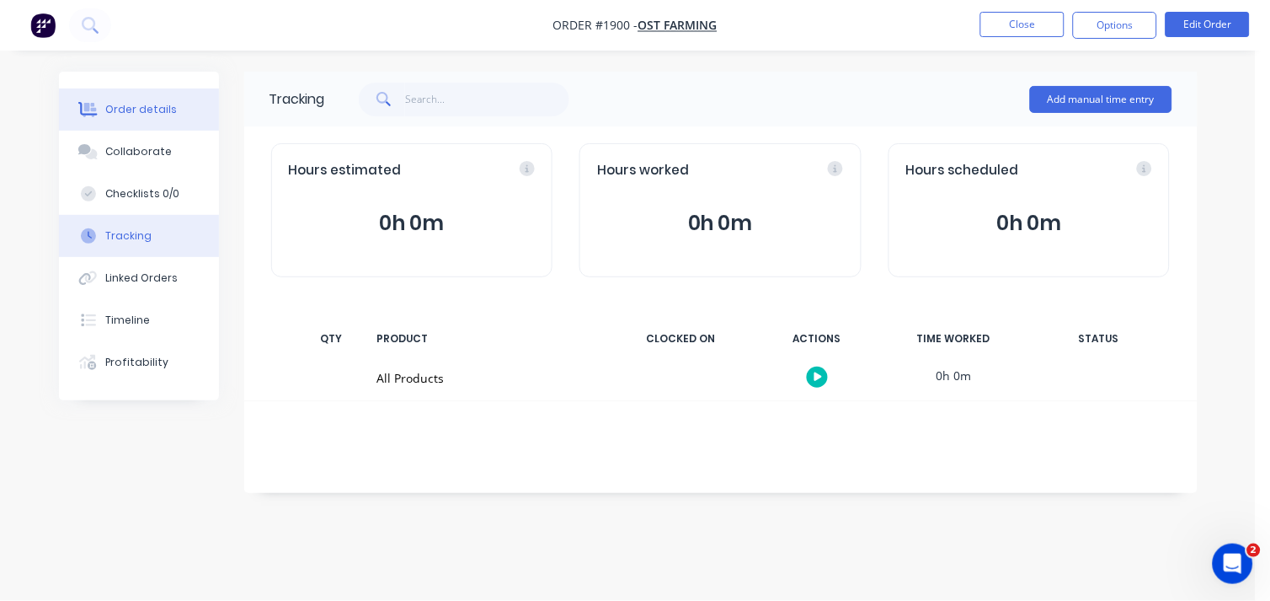
click at [125, 94] on button "Order details" at bounding box center [139, 109] width 160 height 42
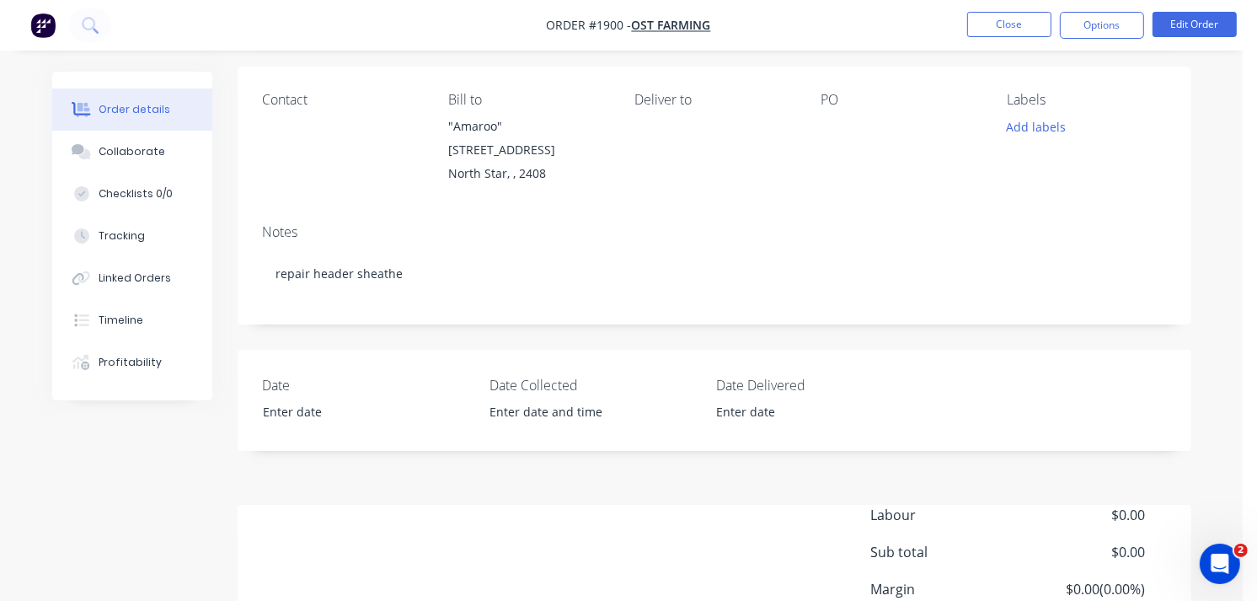
scroll to position [323, 0]
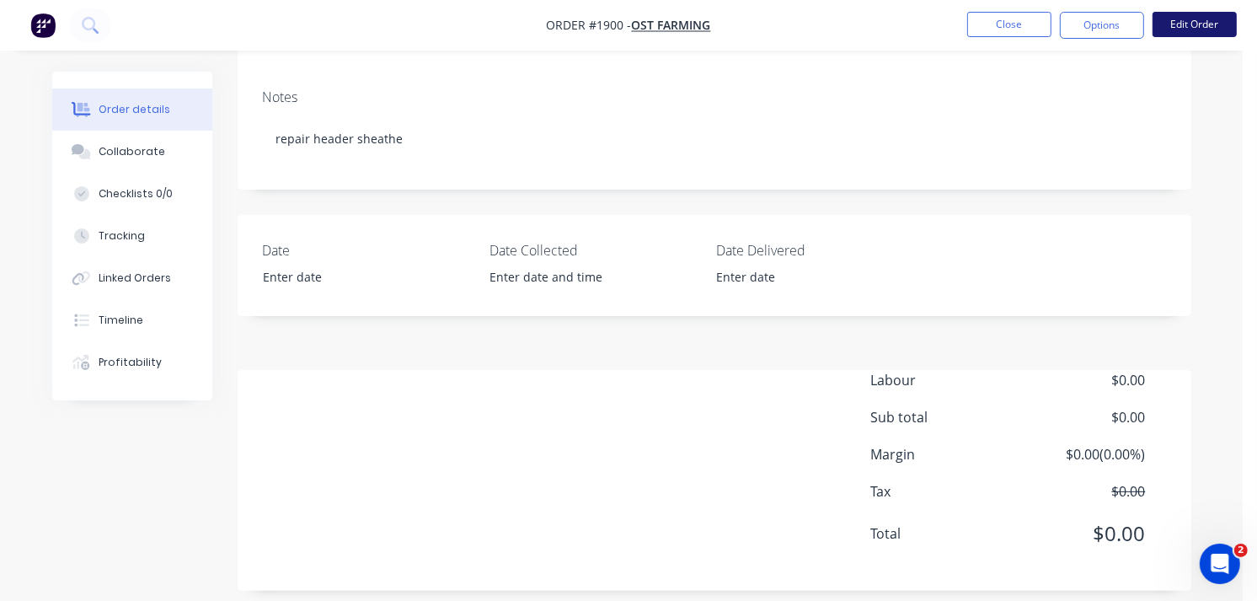
click at [1219, 19] on button "Edit Order" at bounding box center [1195, 24] width 84 height 25
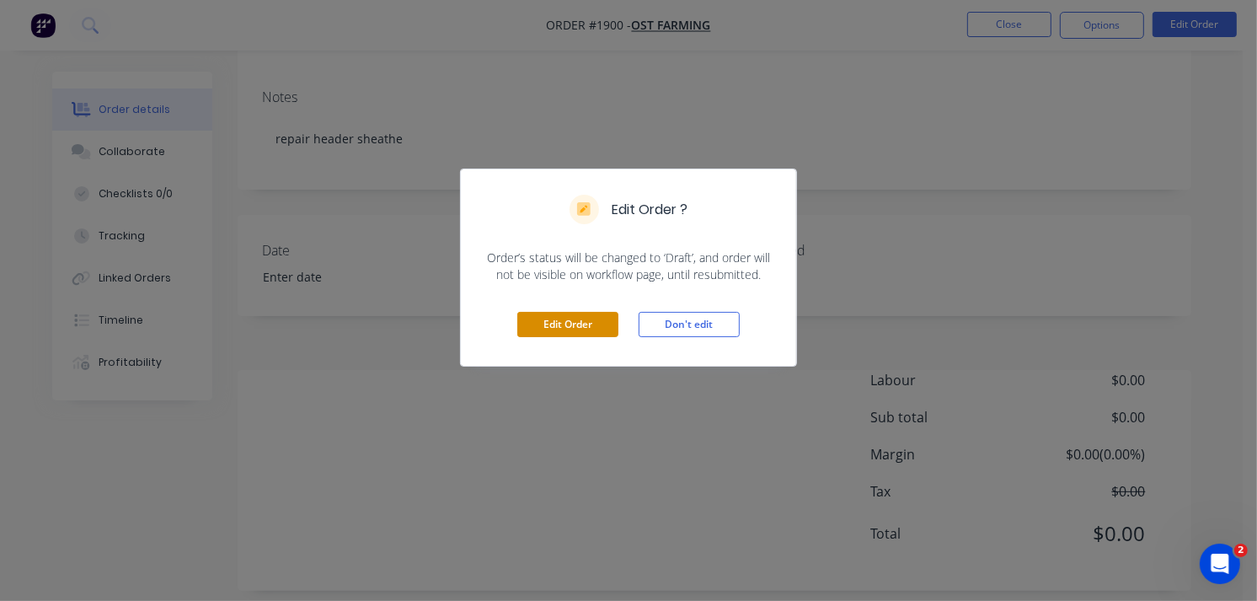
click at [571, 327] on button "Edit Order" at bounding box center [567, 324] width 101 height 25
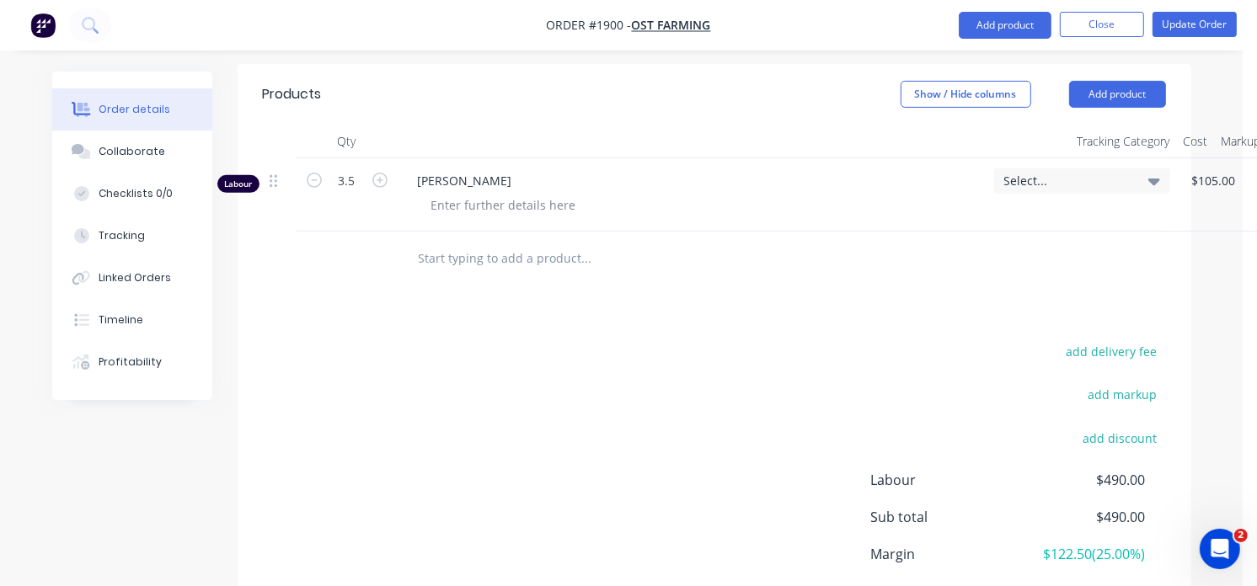
scroll to position [734, 0]
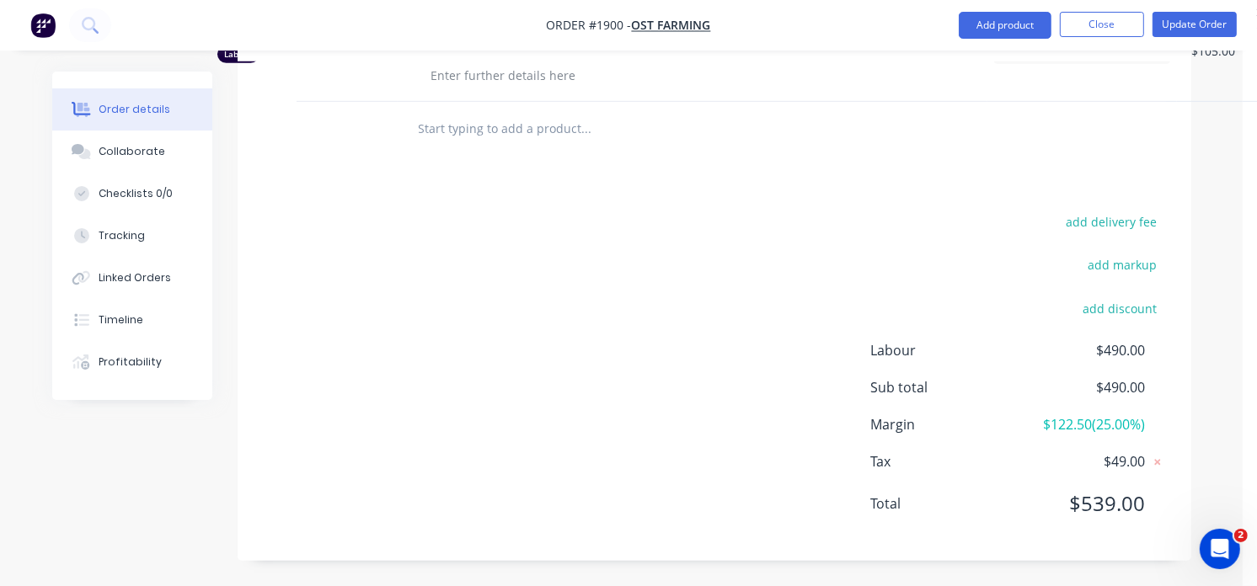
click at [475, 116] on input "text" at bounding box center [586, 129] width 337 height 34
type input "7/8 4140"
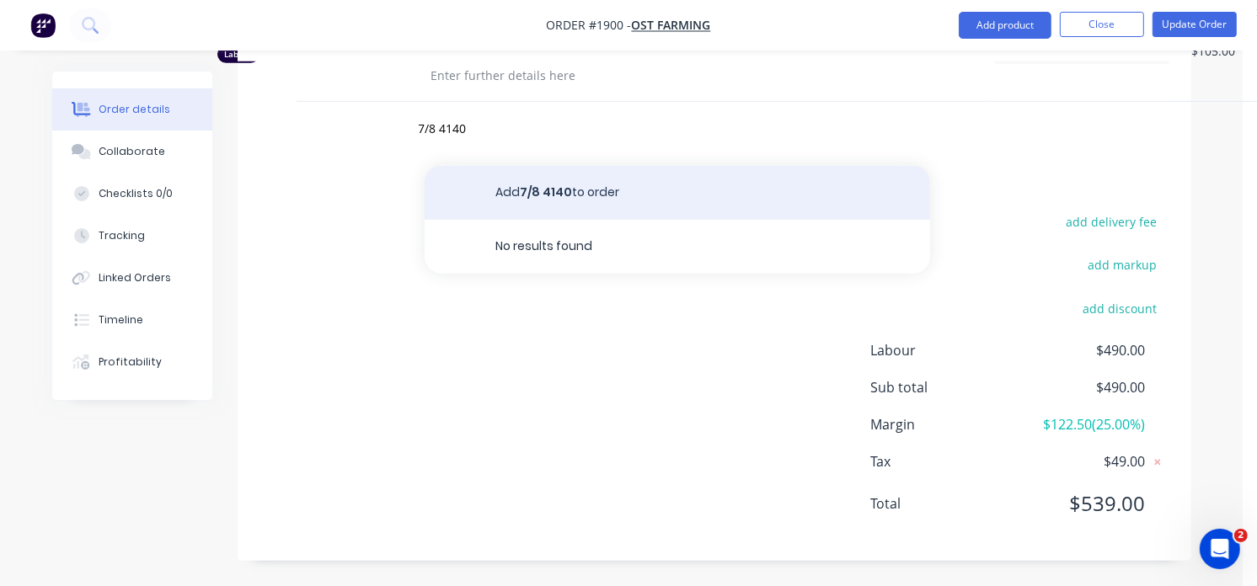
click at [565, 190] on button "Add 7/8 4140 to order" at bounding box center [677, 193] width 505 height 54
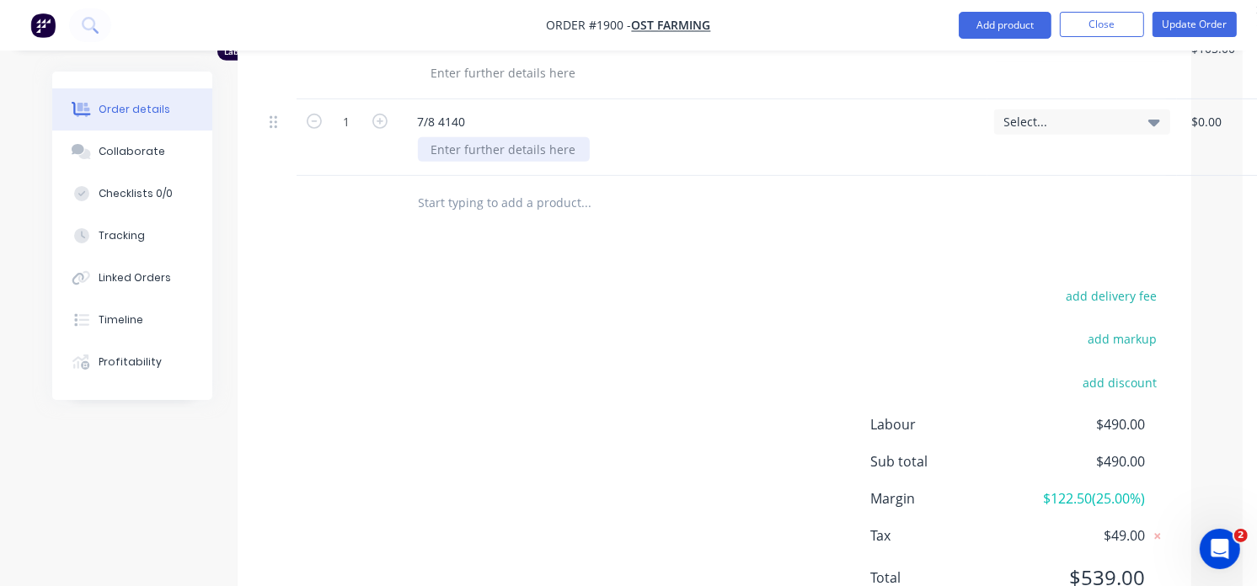
click at [466, 157] on div at bounding box center [504, 149] width 172 height 24
click at [568, 283] on div "Products Show / Hide columns Add product Qty Tracking Category Cost Markup Pric…" at bounding box center [715, 283] width 954 height 703
click at [1210, 19] on button "Update Order" at bounding box center [1195, 24] width 84 height 25
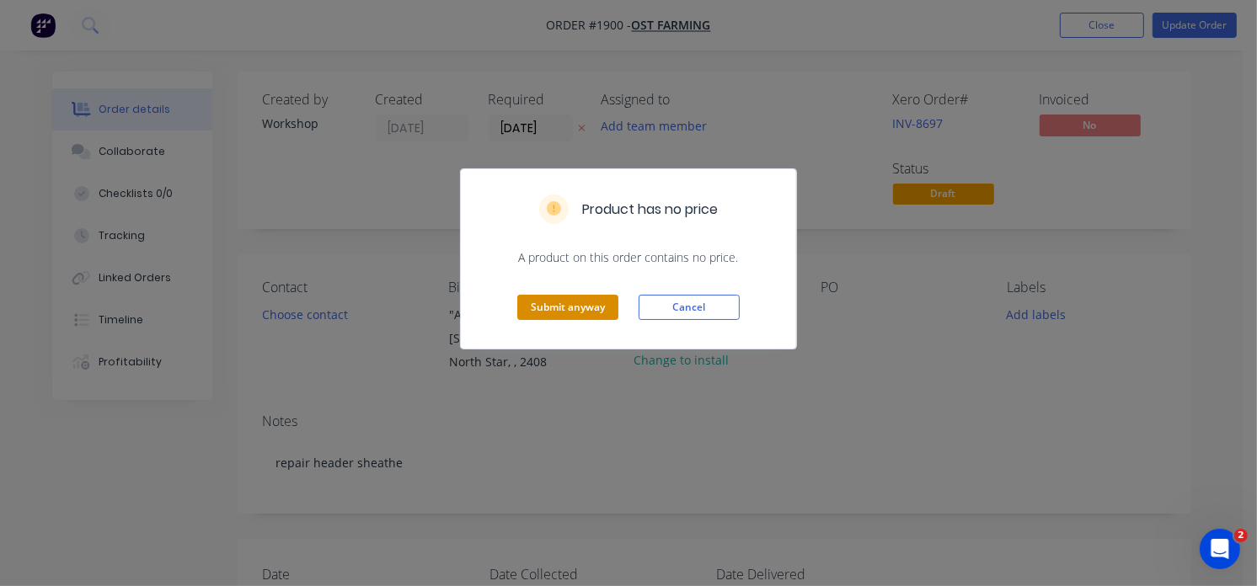
click at [564, 313] on button "Submit anyway" at bounding box center [567, 307] width 101 height 25
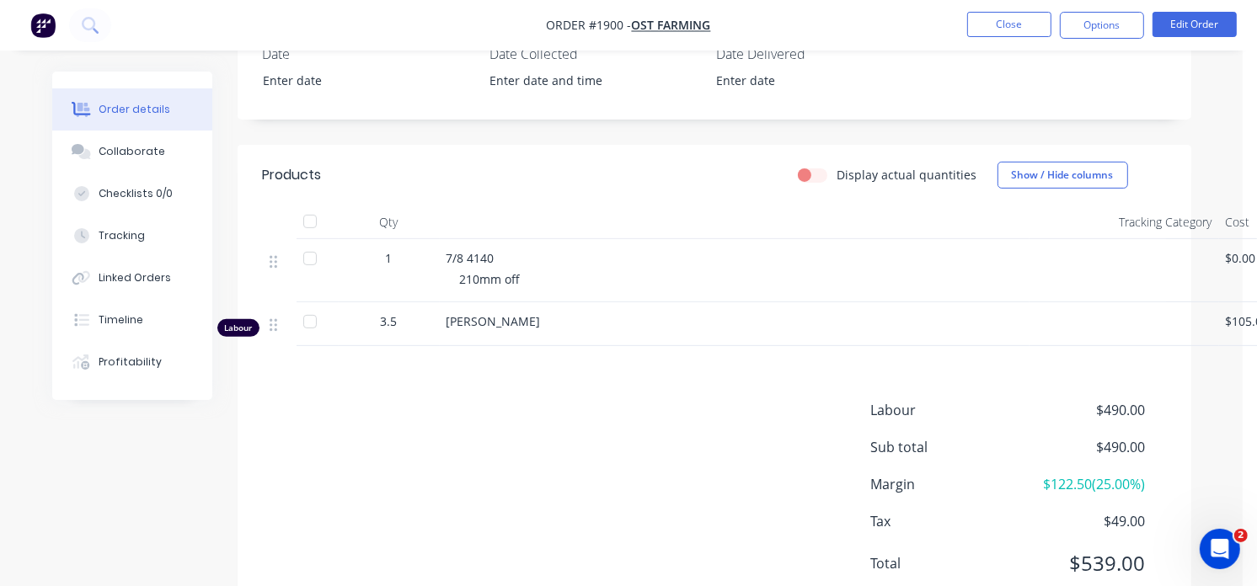
scroll to position [565, 0]
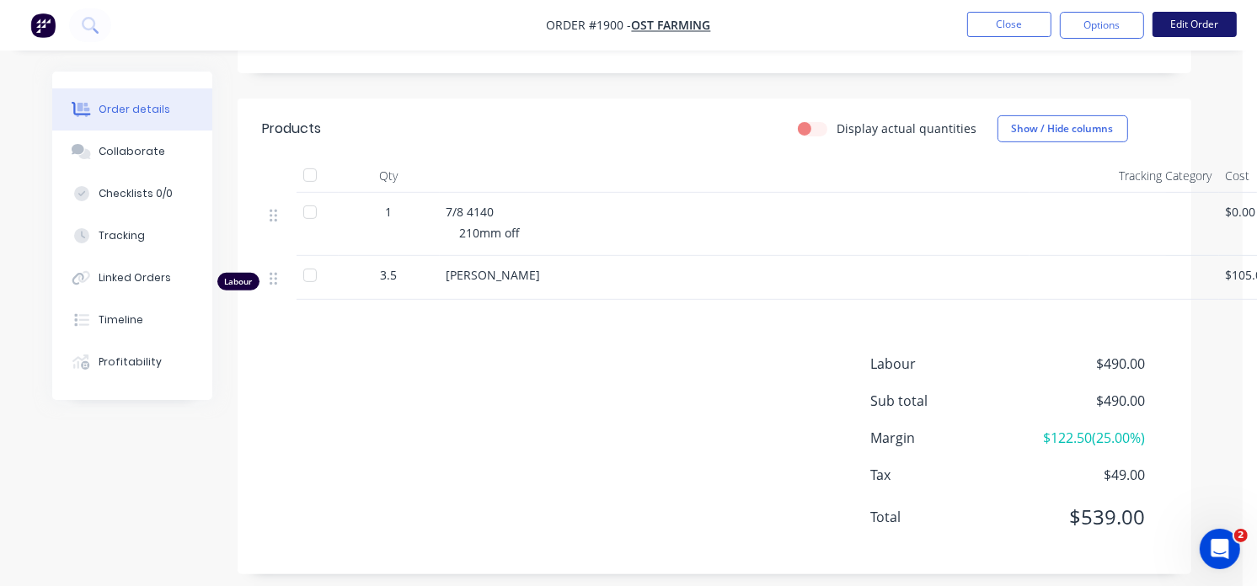
click at [1200, 19] on button "Edit Order" at bounding box center [1195, 24] width 84 height 25
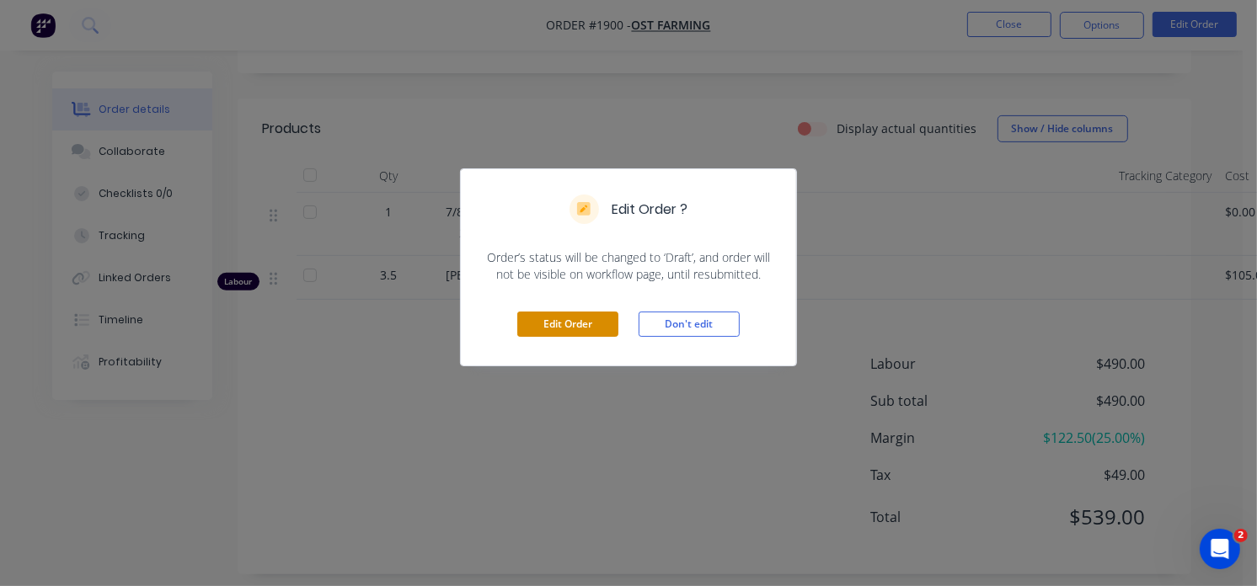
click at [581, 329] on button "Edit Order" at bounding box center [567, 324] width 101 height 25
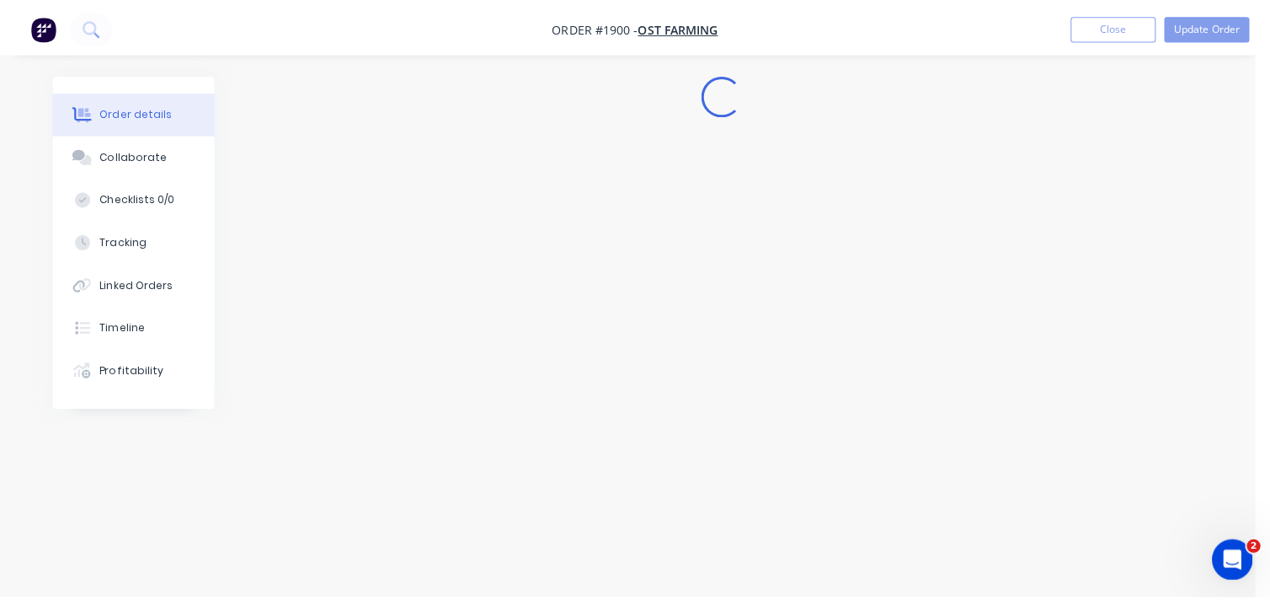
scroll to position [0, 0]
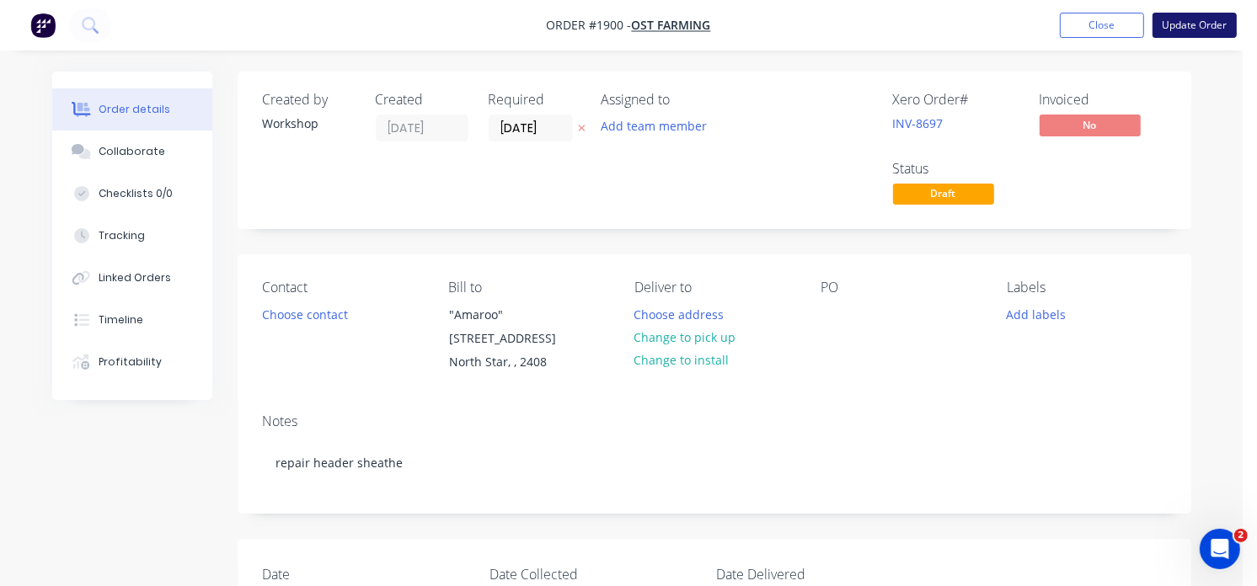
click at [1184, 29] on button "Update Order" at bounding box center [1195, 25] width 84 height 25
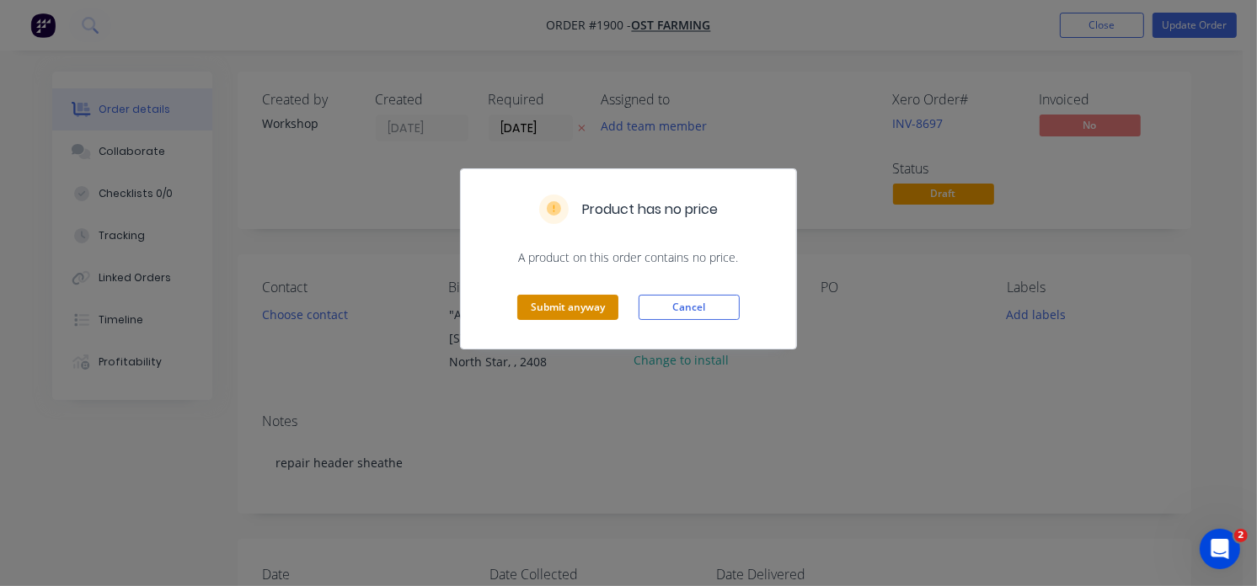
click at [588, 309] on button "Submit anyway" at bounding box center [567, 307] width 101 height 25
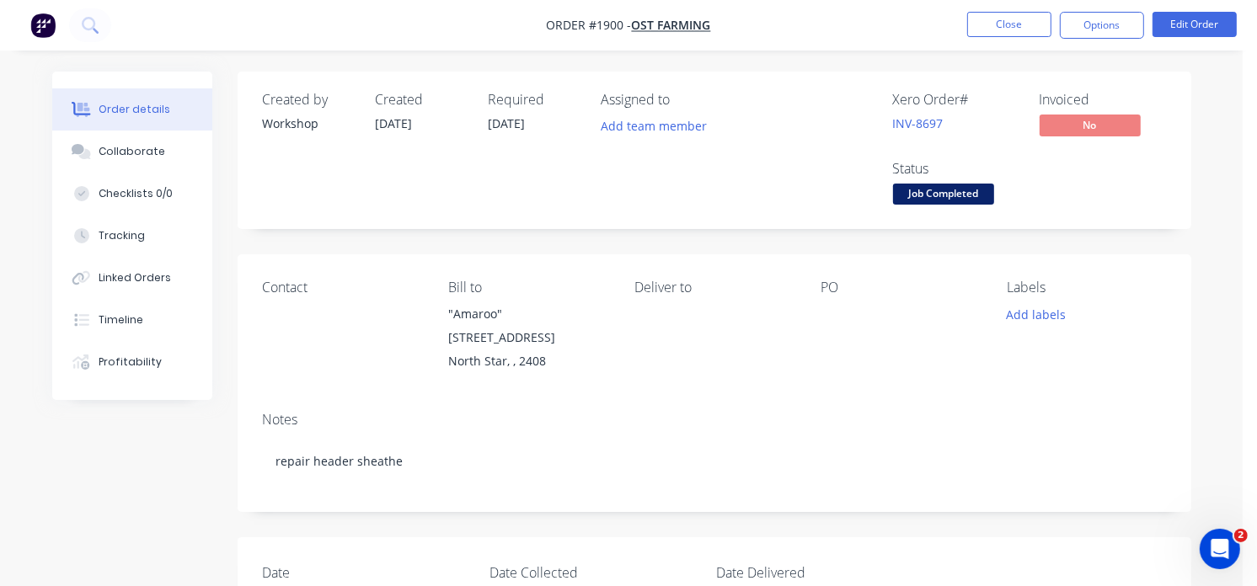
click at [40, 23] on img "button" at bounding box center [42, 25] width 25 height 25
